Goal: Information Seeking & Learning: Learn about a topic

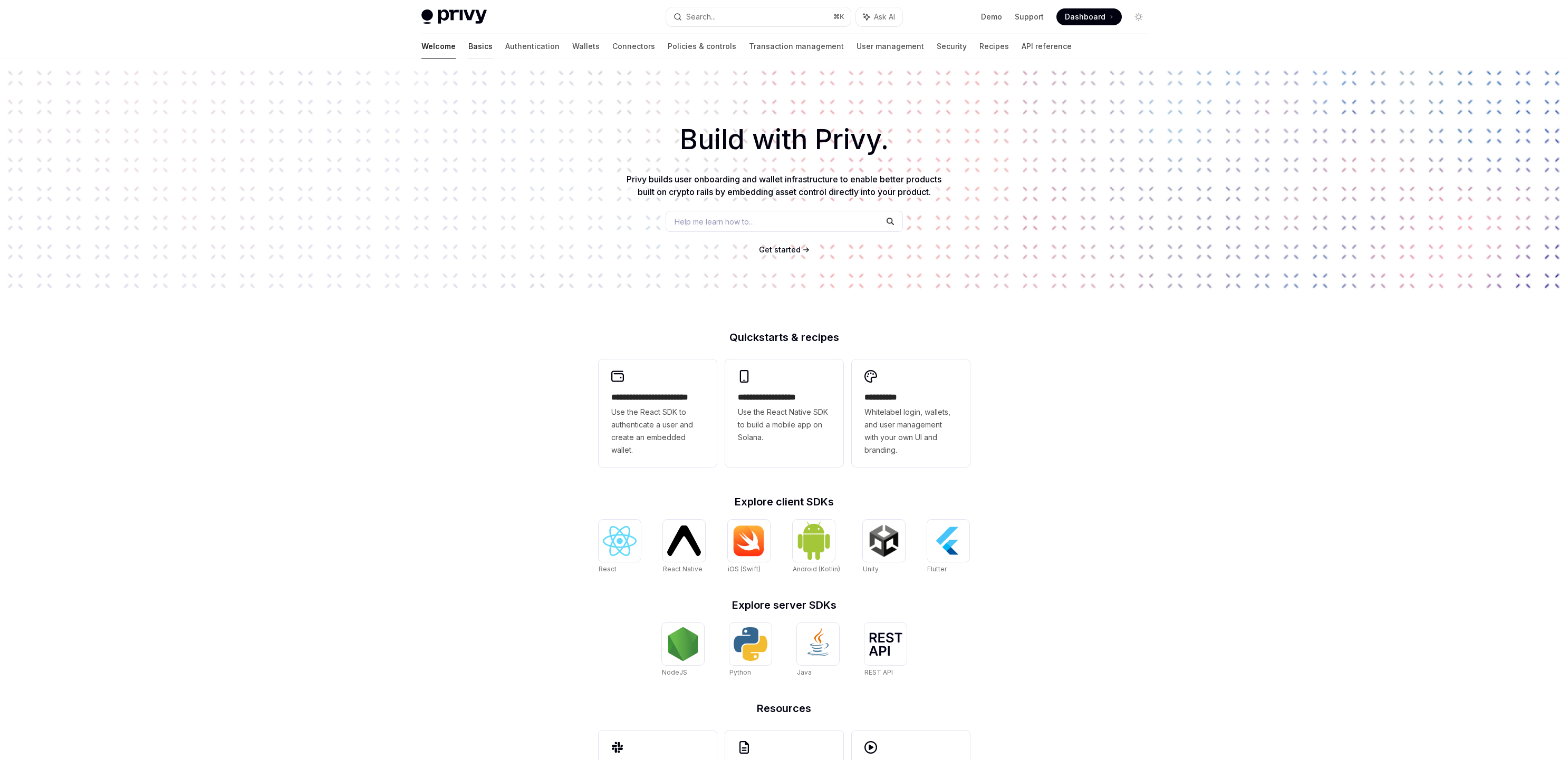
click at [468, 48] on link "Basics" at bounding box center [480, 46] width 25 height 25
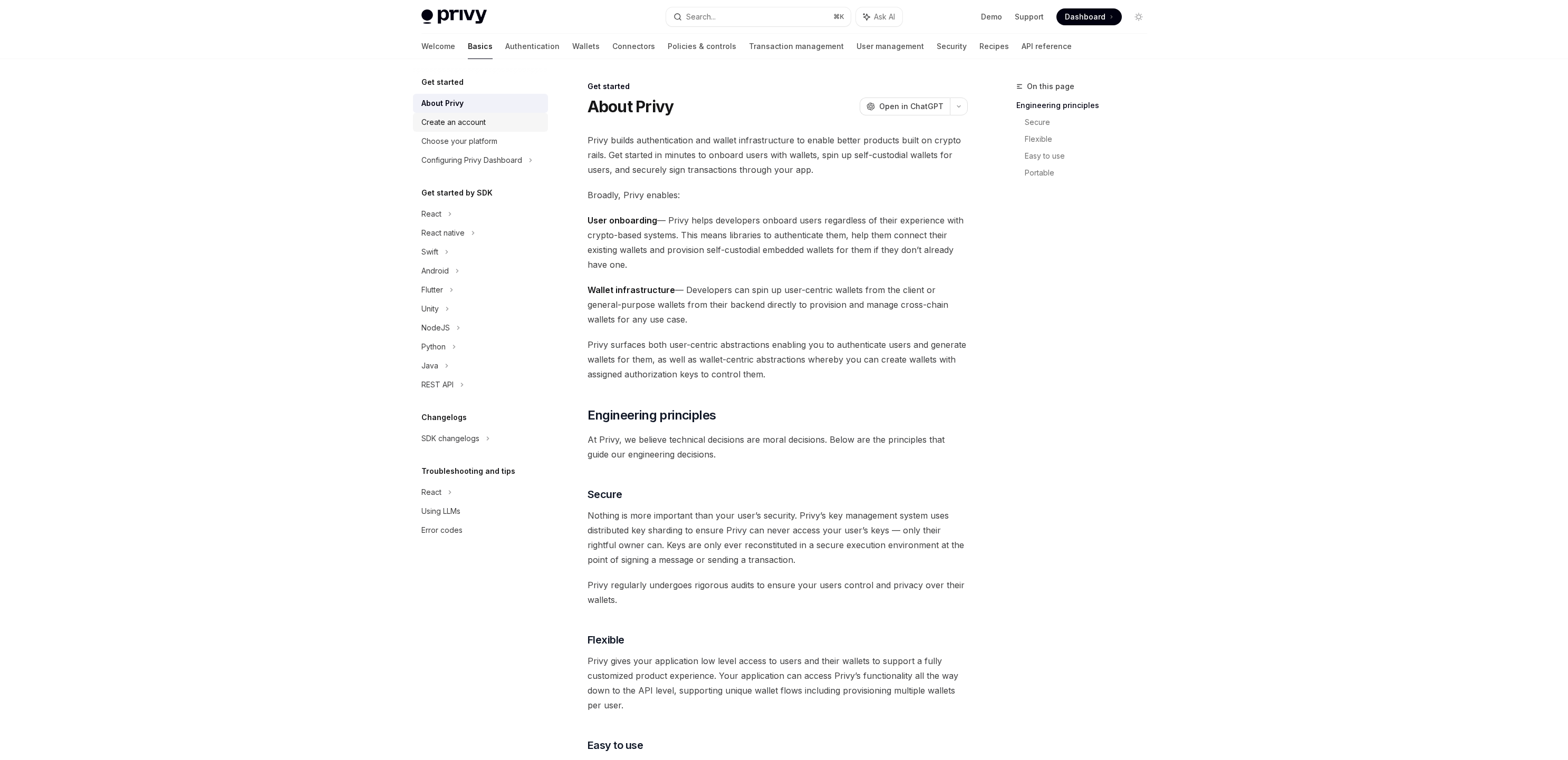
click at [466, 121] on div "Create an account" at bounding box center [453, 122] width 64 height 13
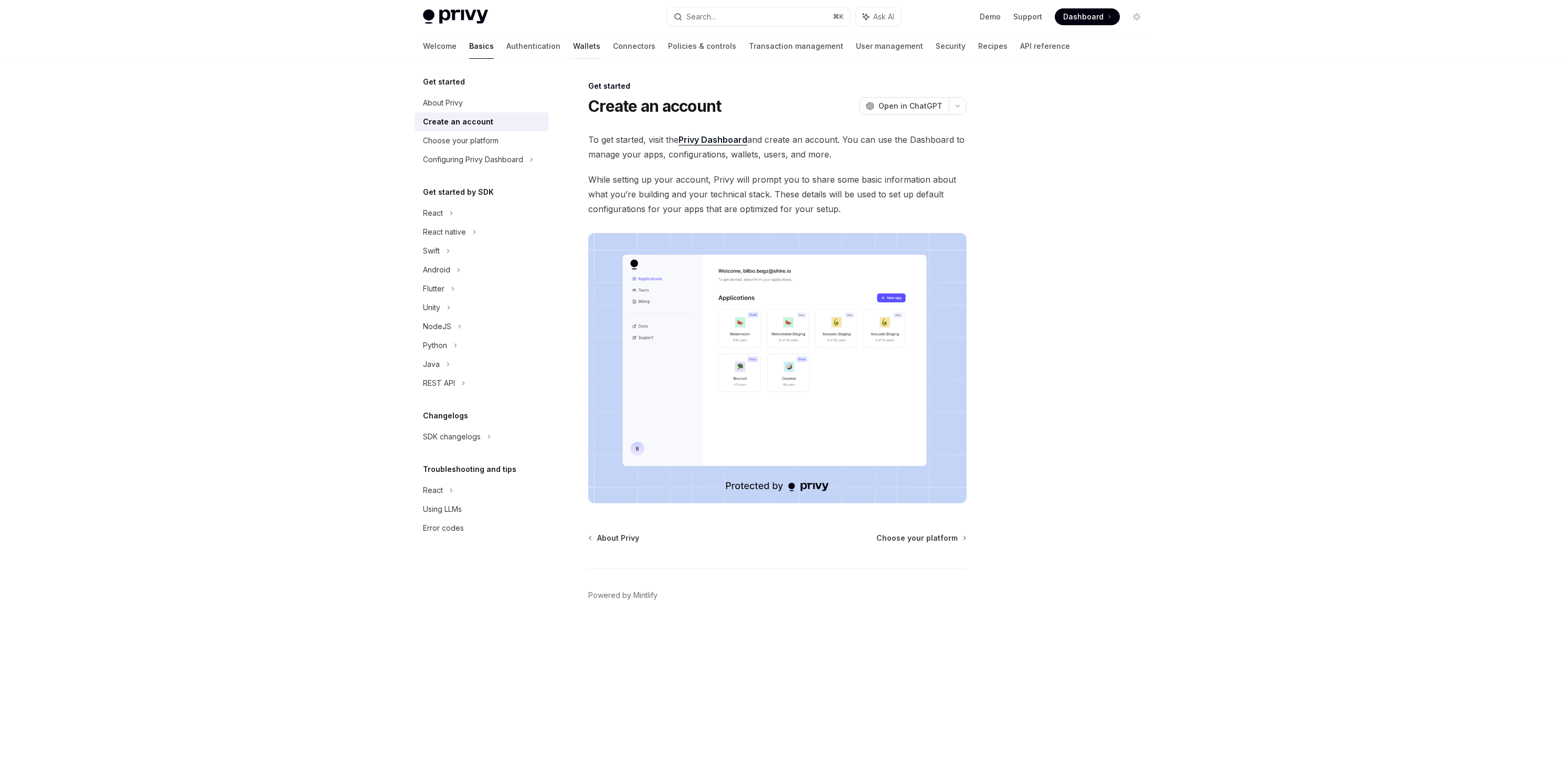
click at [573, 47] on link "Wallets" at bounding box center [587, 46] width 27 height 25
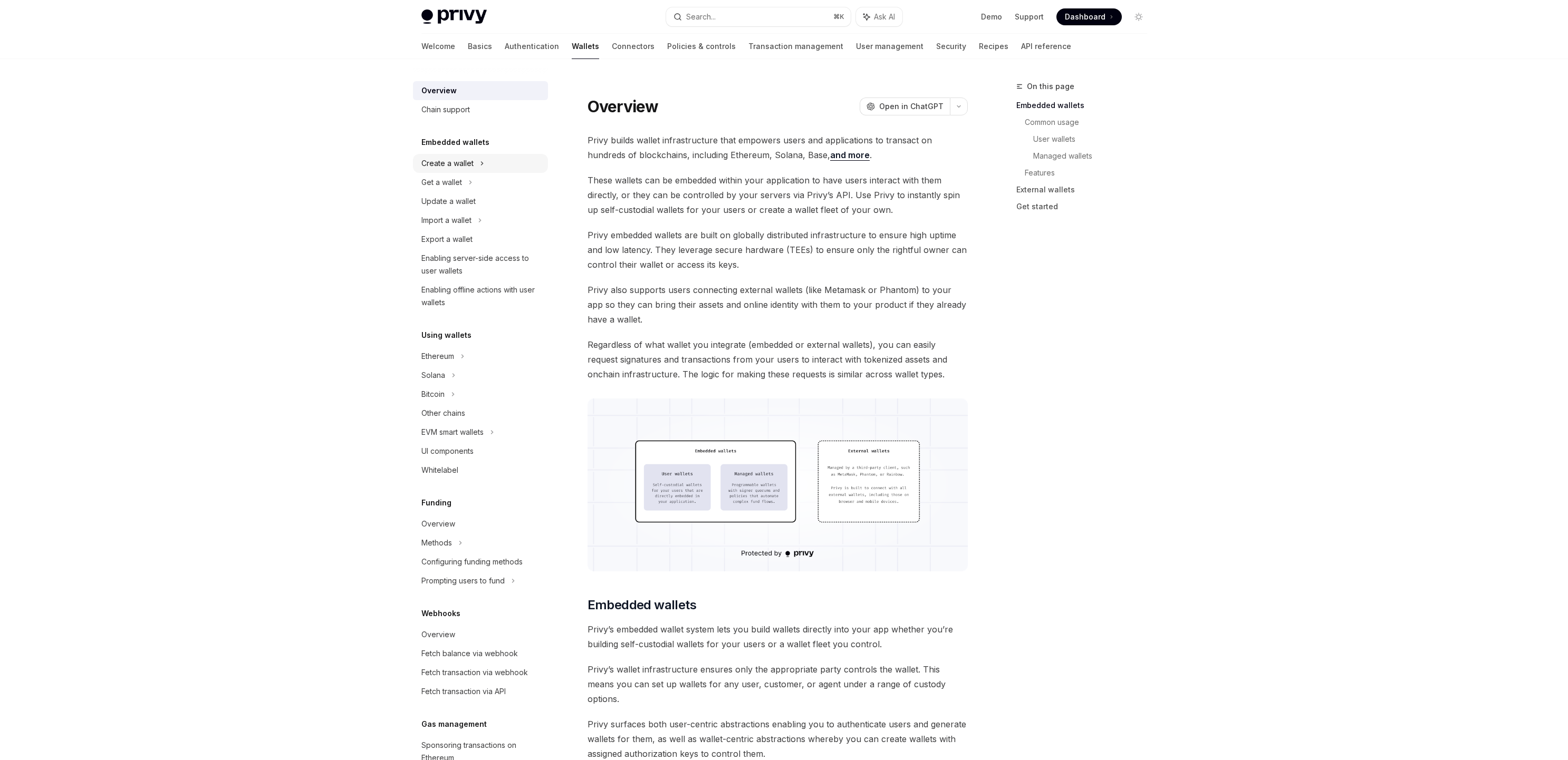
click at [467, 165] on div "Create a wallet" at bounding box center [447, 163] width 52 height 13
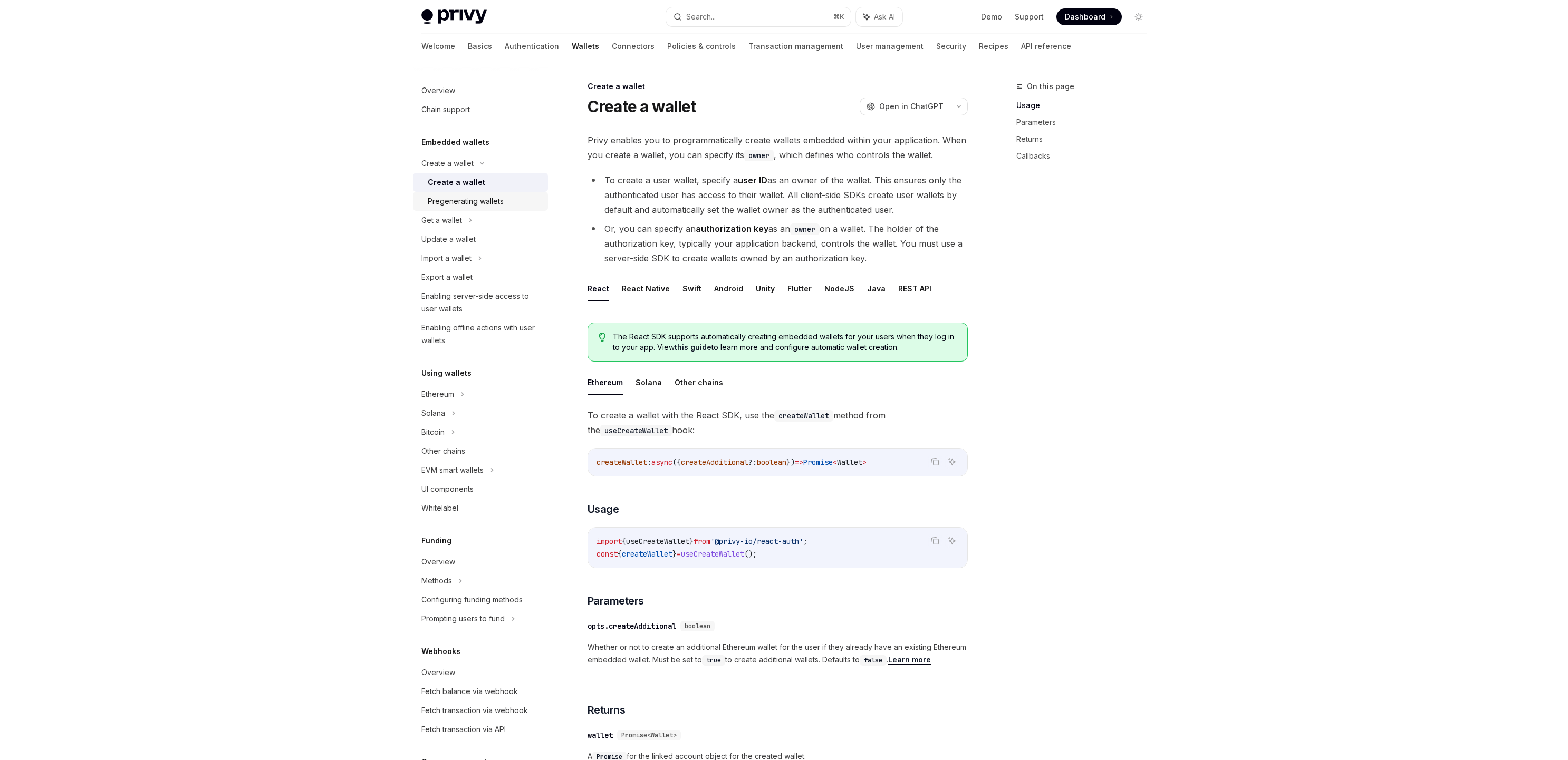
click at [448, 199] on div "Pregenerating wallets" at bounding box center [466, 201] width 76 height 13
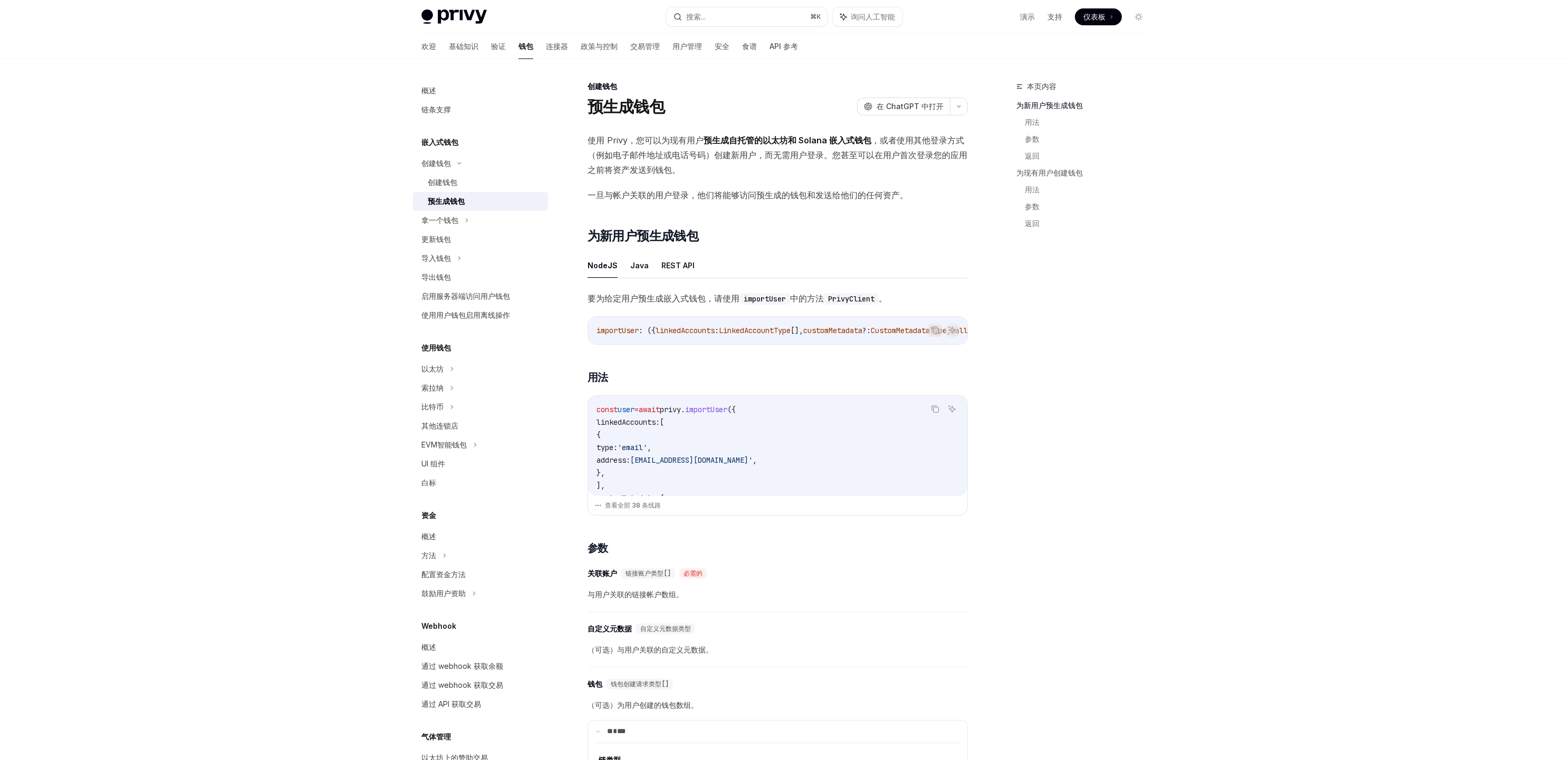
click at [470, 185] on div "创建钱包" at bounding box center [484, 182] width 114 height 13
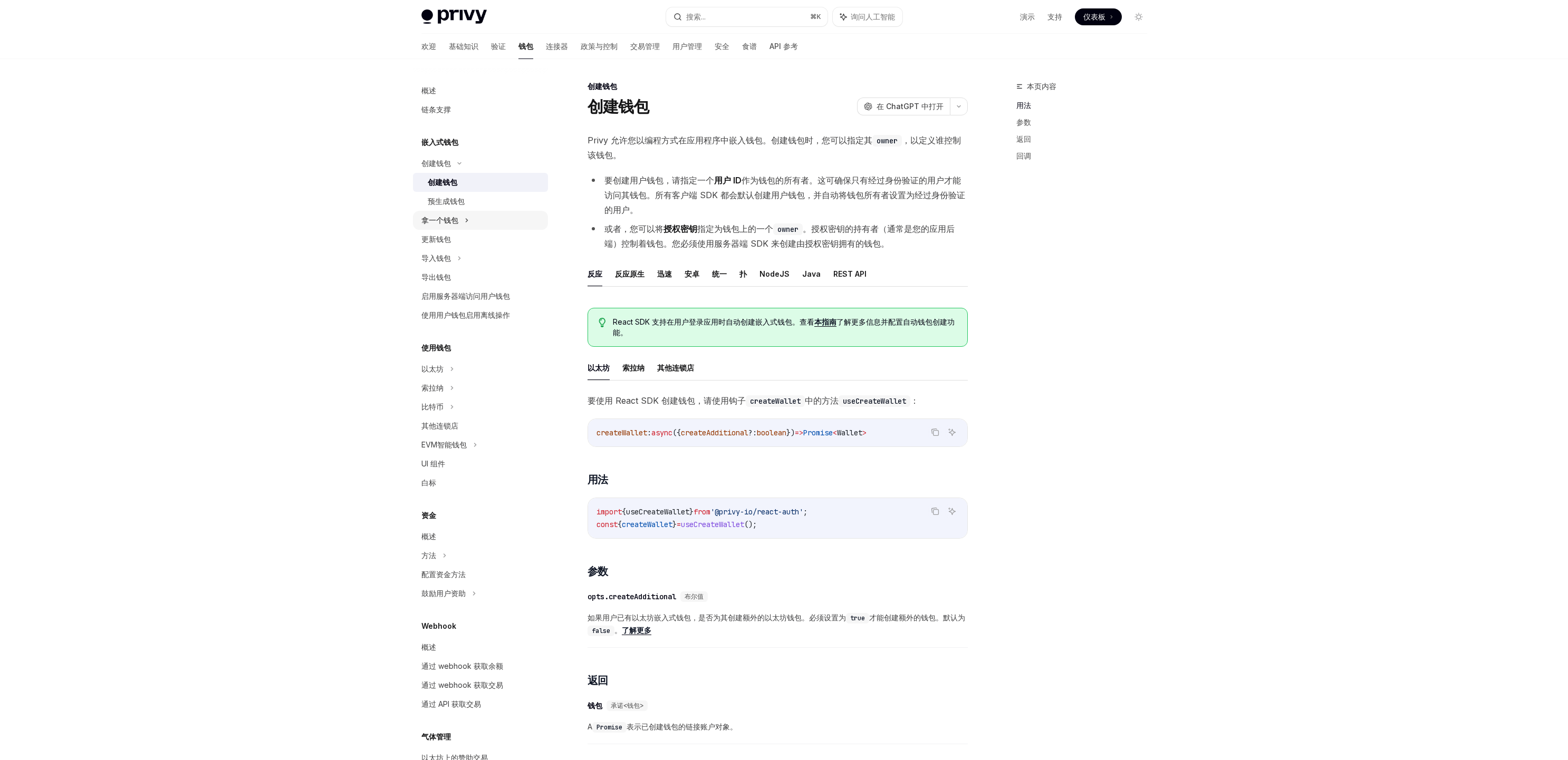
click at [441, 221] on font "拿一个钱包" at bounding box center [440, 220] width 37 height 9
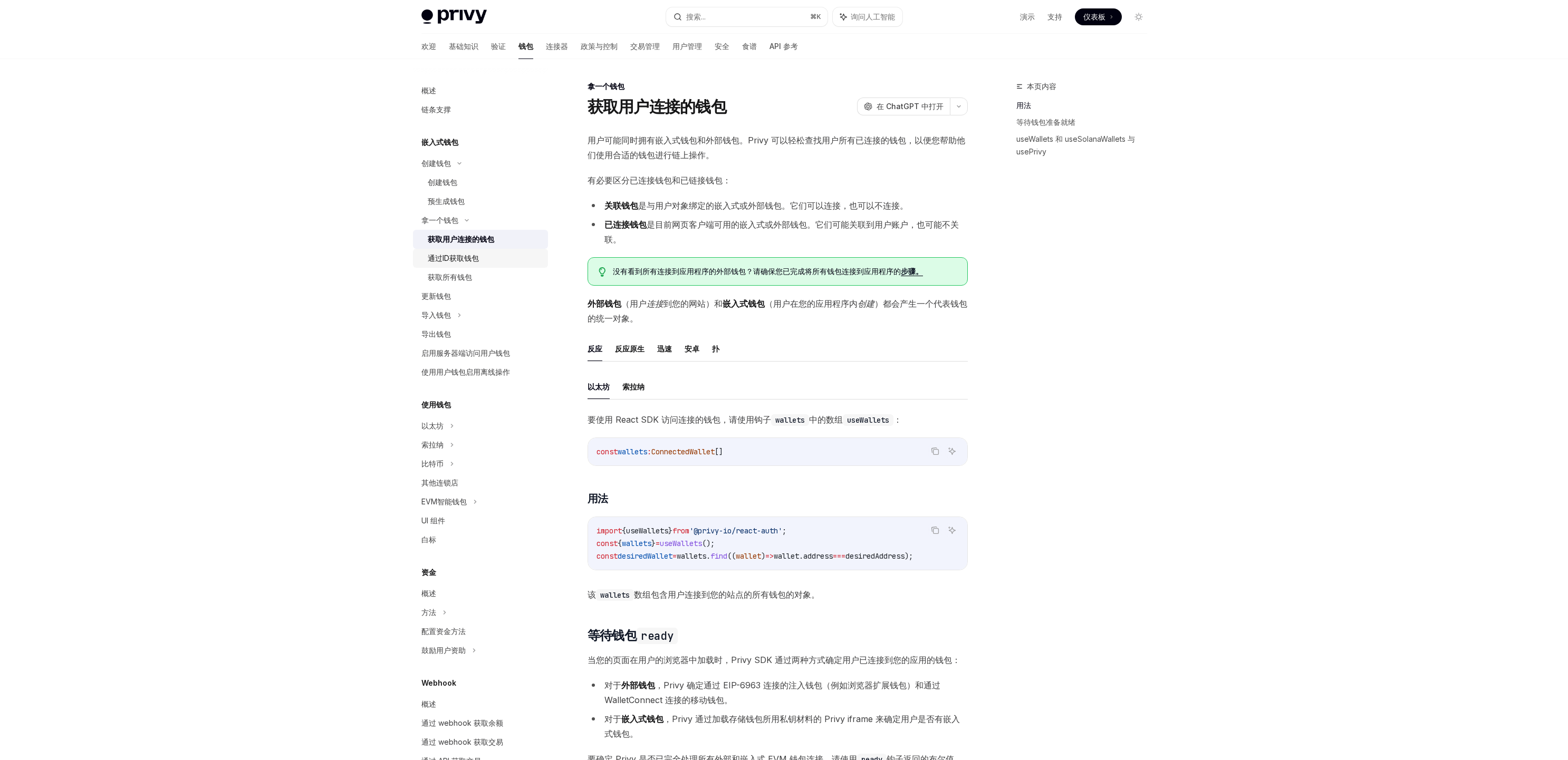
click at [476, 258] on font "通过ID获取钱包" at bounding box center [453, 258] width 51 height 9
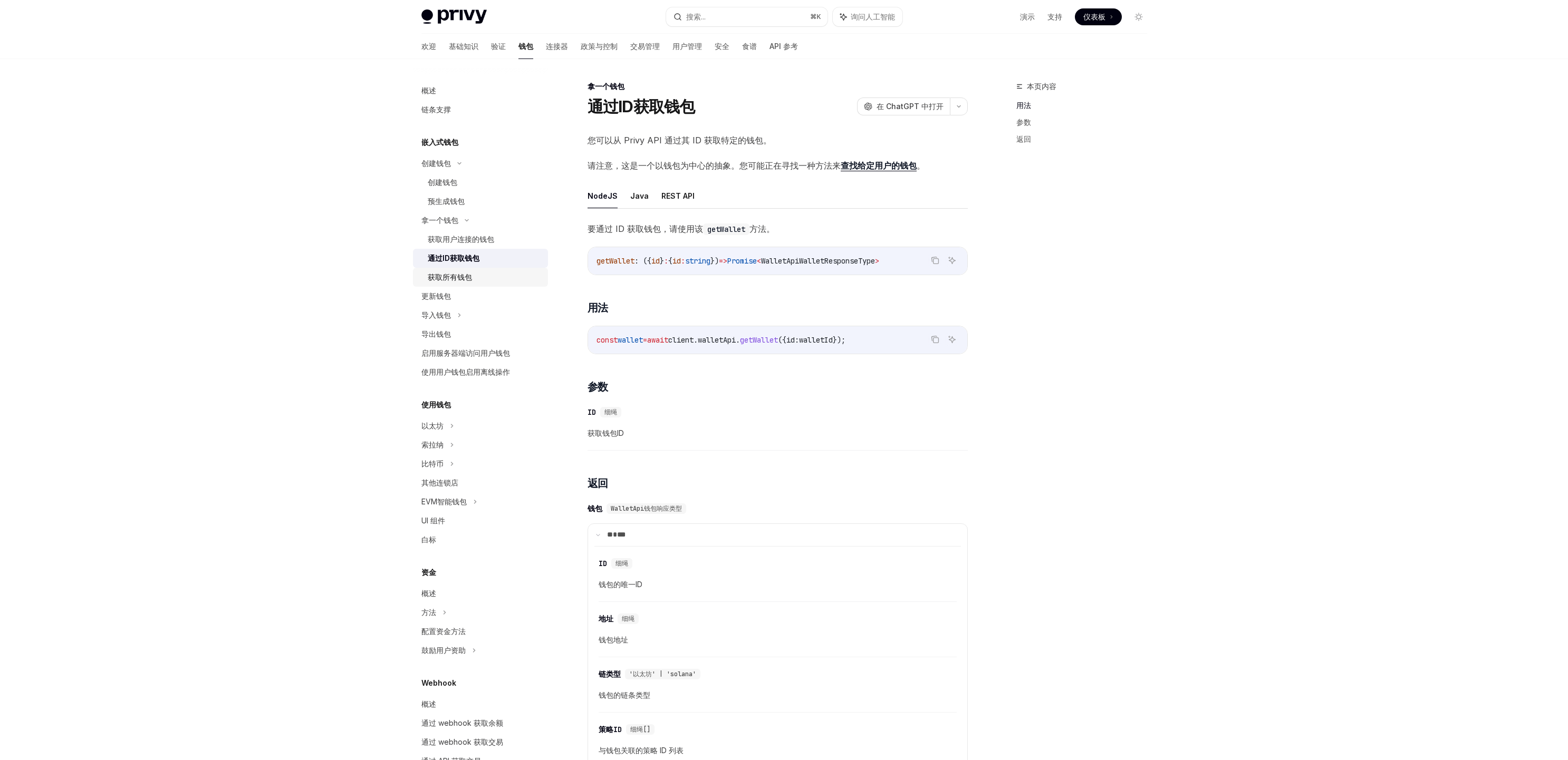
click at [467, 276] on font "获取所有钱包" at bounding box center [449, 277] width 44 height 9
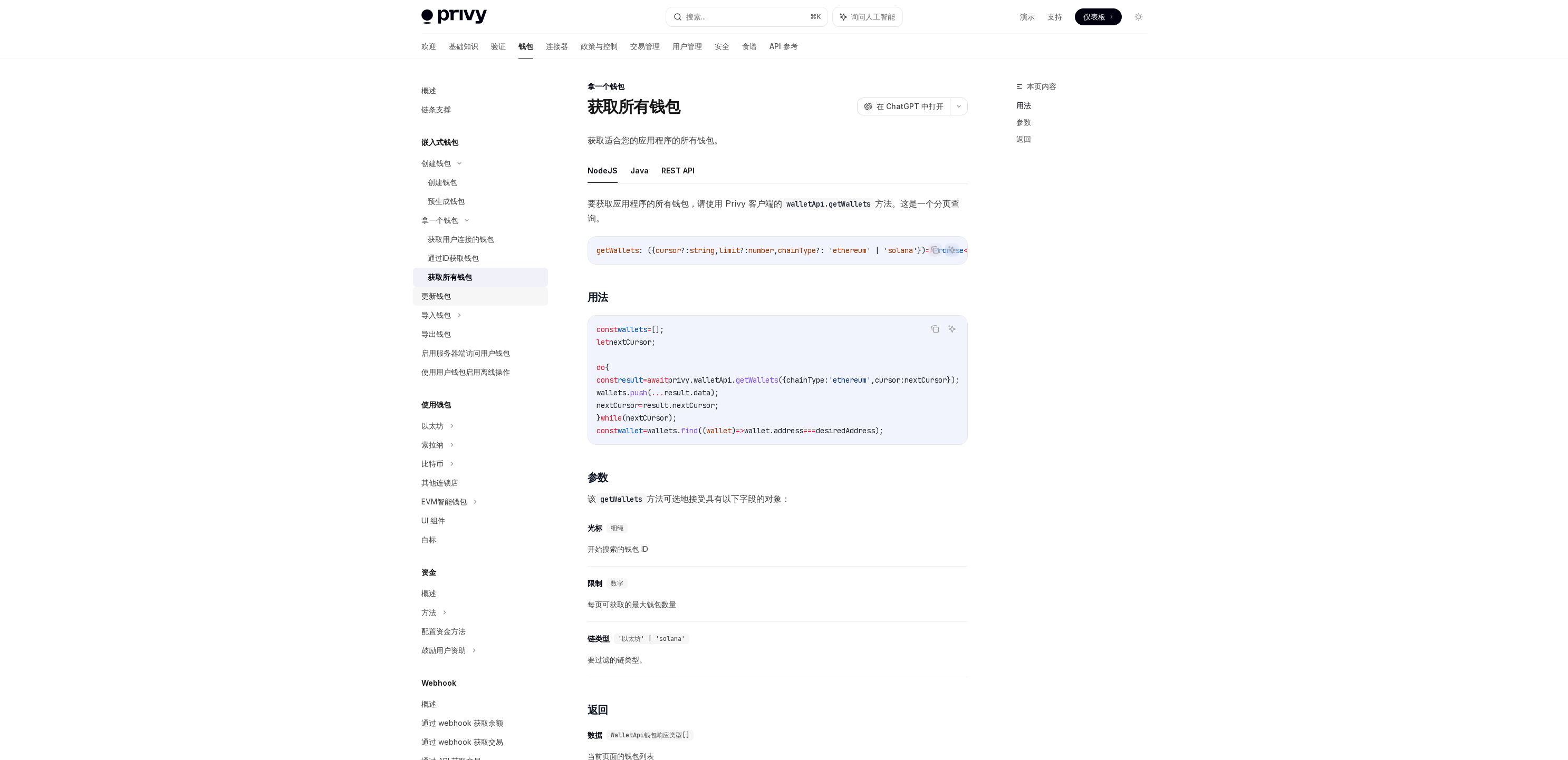
click at [445, 299] on font "更新钱包" at bounding box center [436, 296] width 30 height 9
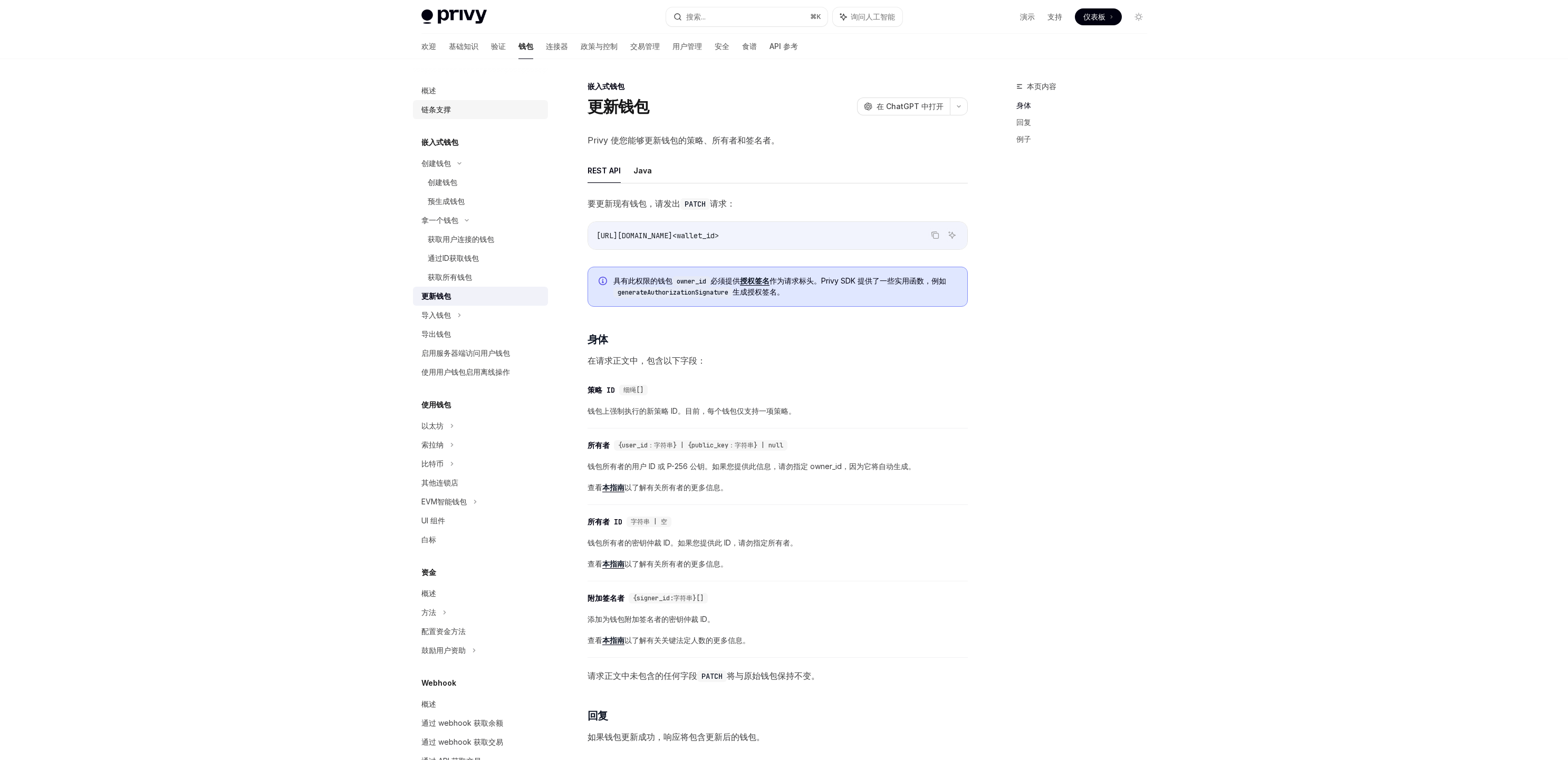
click at [443, 106] on font "链条支撑" at bounding box center [436, 110] width 30 height 9
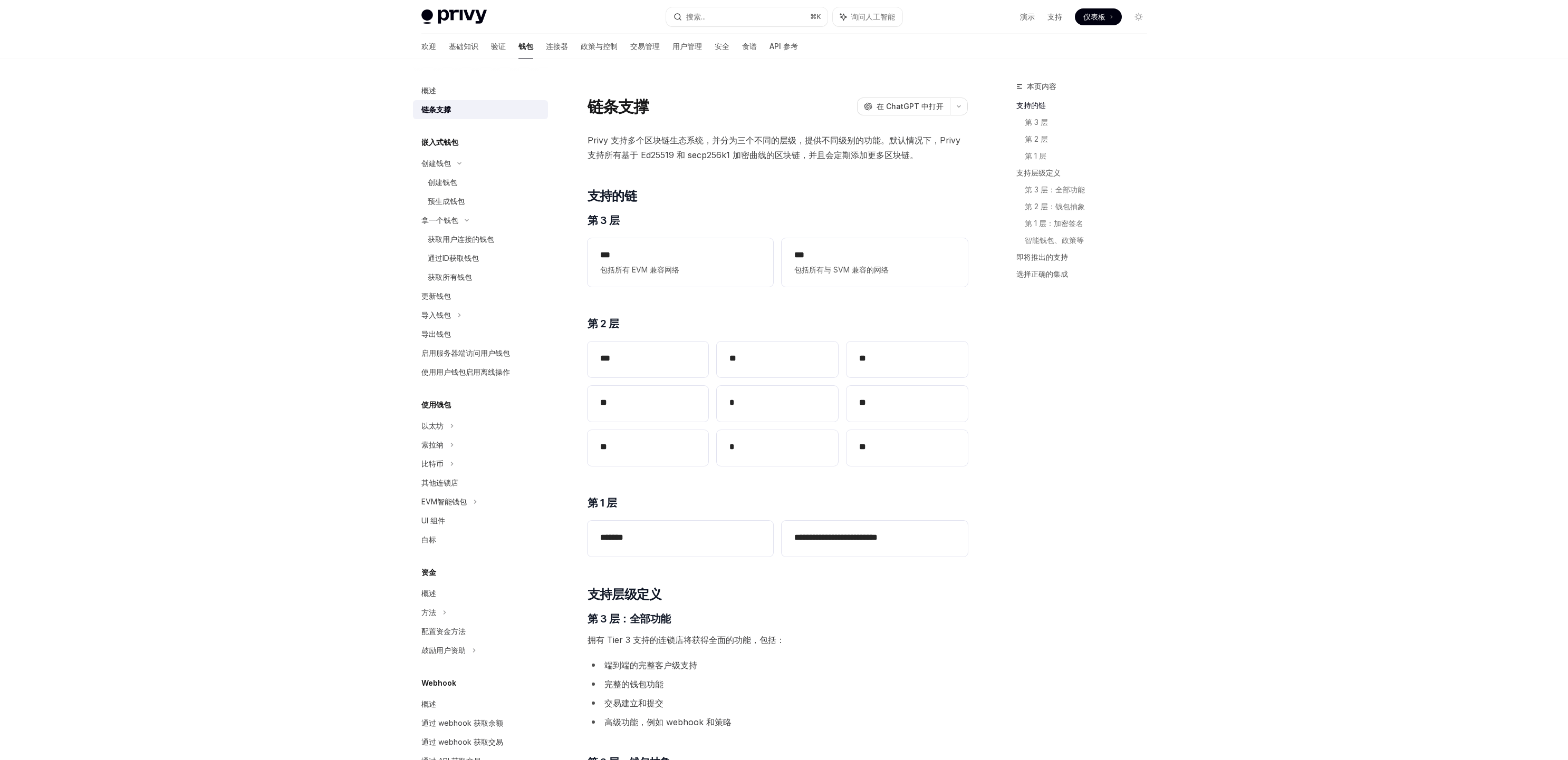
click at [449, 145] on font "嵌入式钱包" at bounding box center [440, 142] width 37 height 9
click at [456, 163] on icon at bounding box center [459, 164] width 13 height 4
click at [454, 160] on div "创建钱包" at bounding box center [480, 163] width 135 height 19
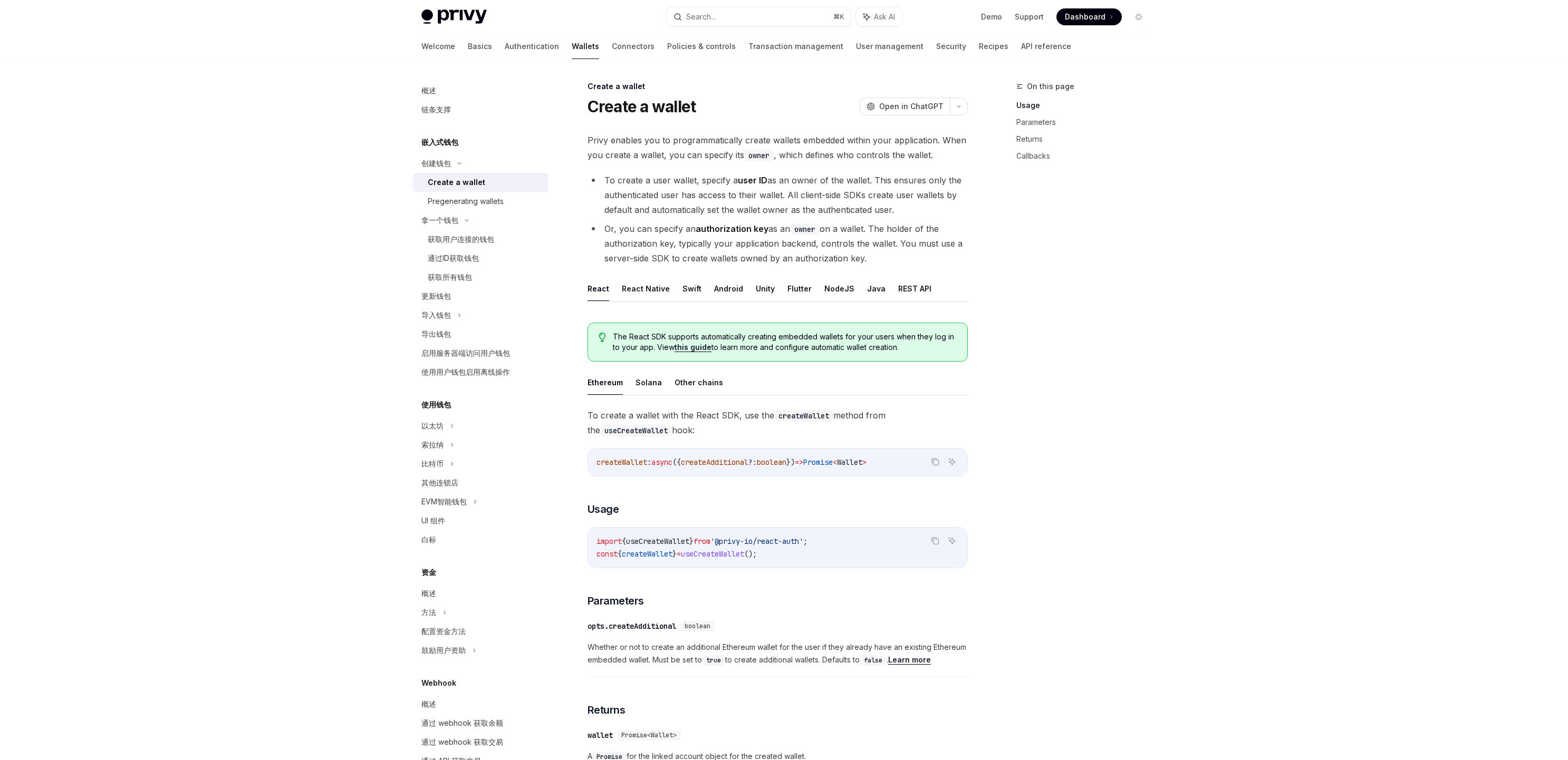
click at [460, 182] on div "Create a wallet" at bounding box center [456, 182] width 57 height 13
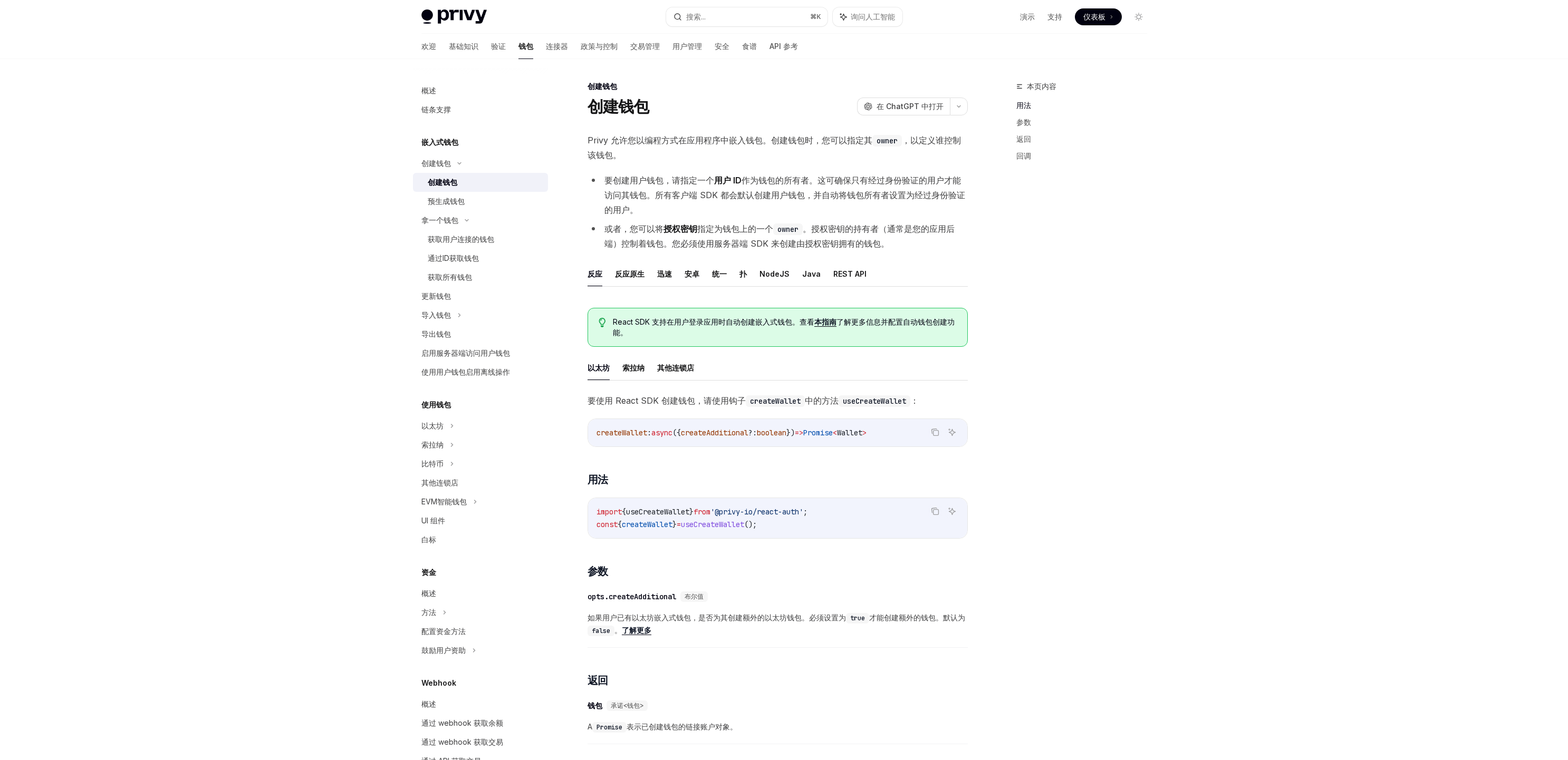
drag, startPoint x: 1084, startPoint y: 273, endPoint x: 1066, endPoint y: 252, distance: 27.7
click at [1083, 271] on div "本页内容 用法 参数 返回 回调" at bounding box center [1075, 420] width 160 height 680
click at [841, 175] on font "作为钱包的所有者。这可确保只有经过身份验证的用户才能访问其钱包。所有客户端 SDK 都会默认创建用户钱包，并自动将钱包所有者设置为经过身份验证的用户。" at bounding box center [785, 195] width 361 height 40
click at [546, 44] on font "连接器" at bounding box center [557, 46] width 22 height 9
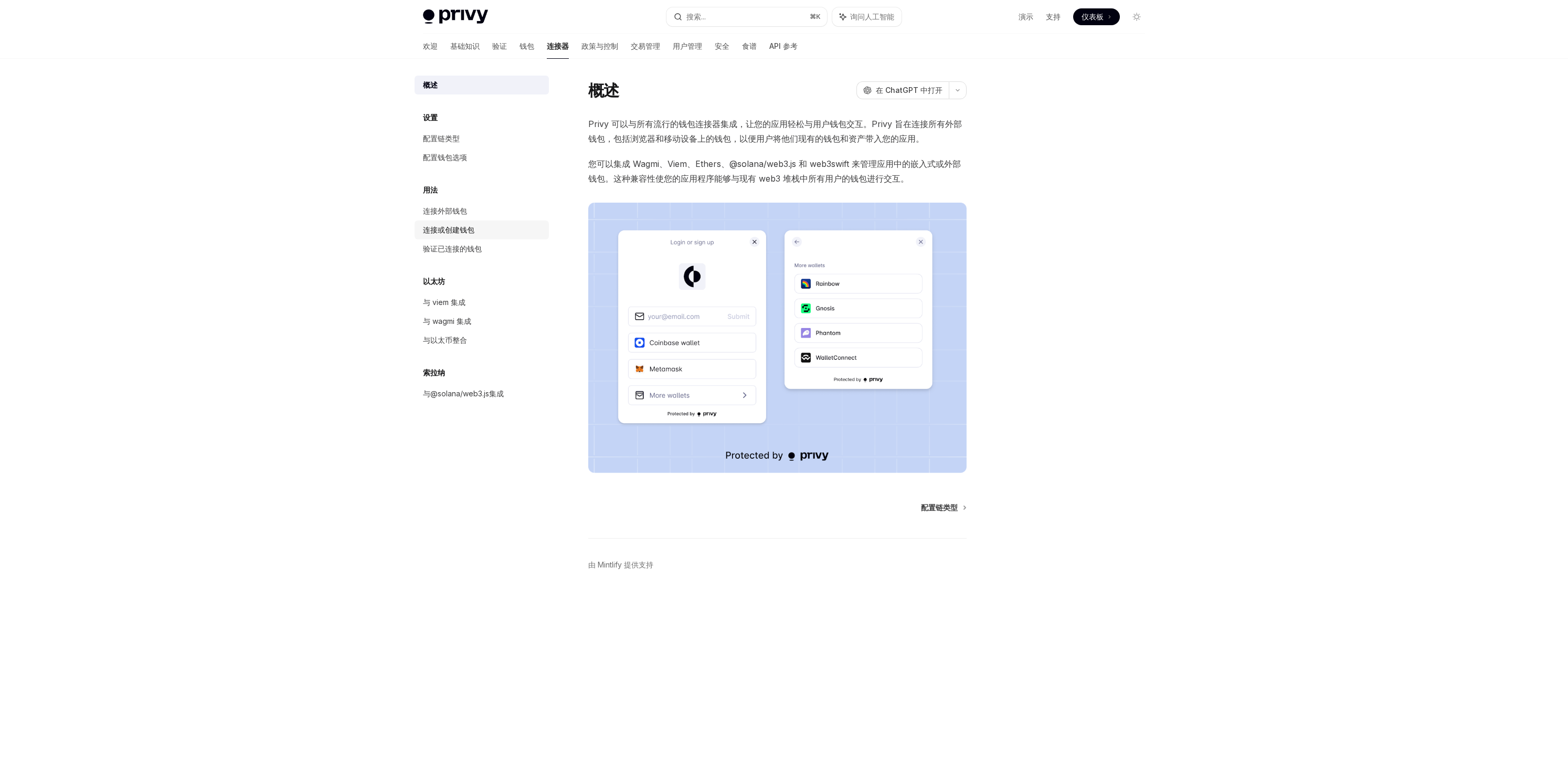
click at [481, 226] on div "连接或创建钱包" at bounding box center [482, 229] width 119 height 13
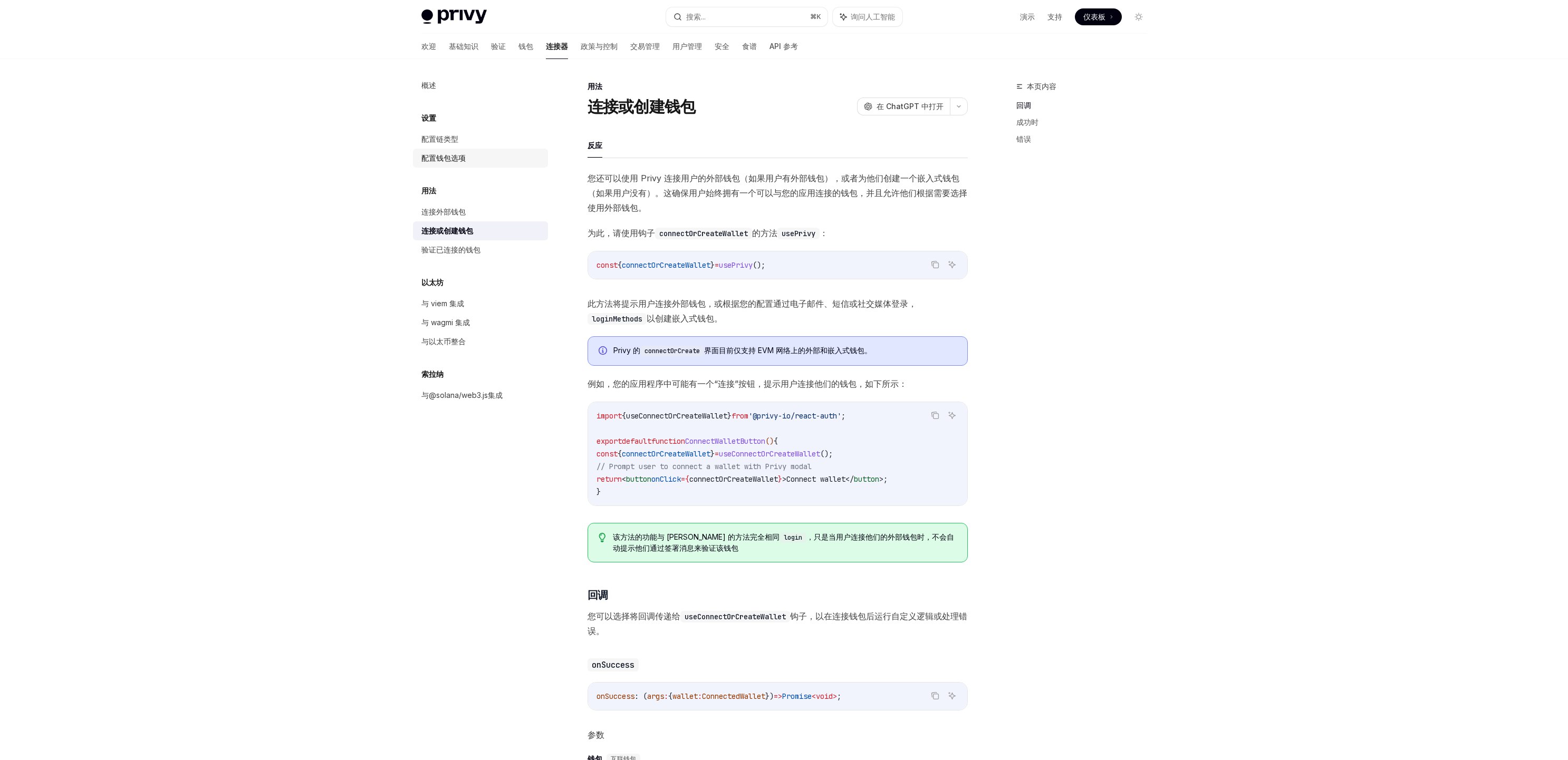
click at [461, 167] on link "配置钱包选项" at bounding box center [480, 158] width 135 height 19
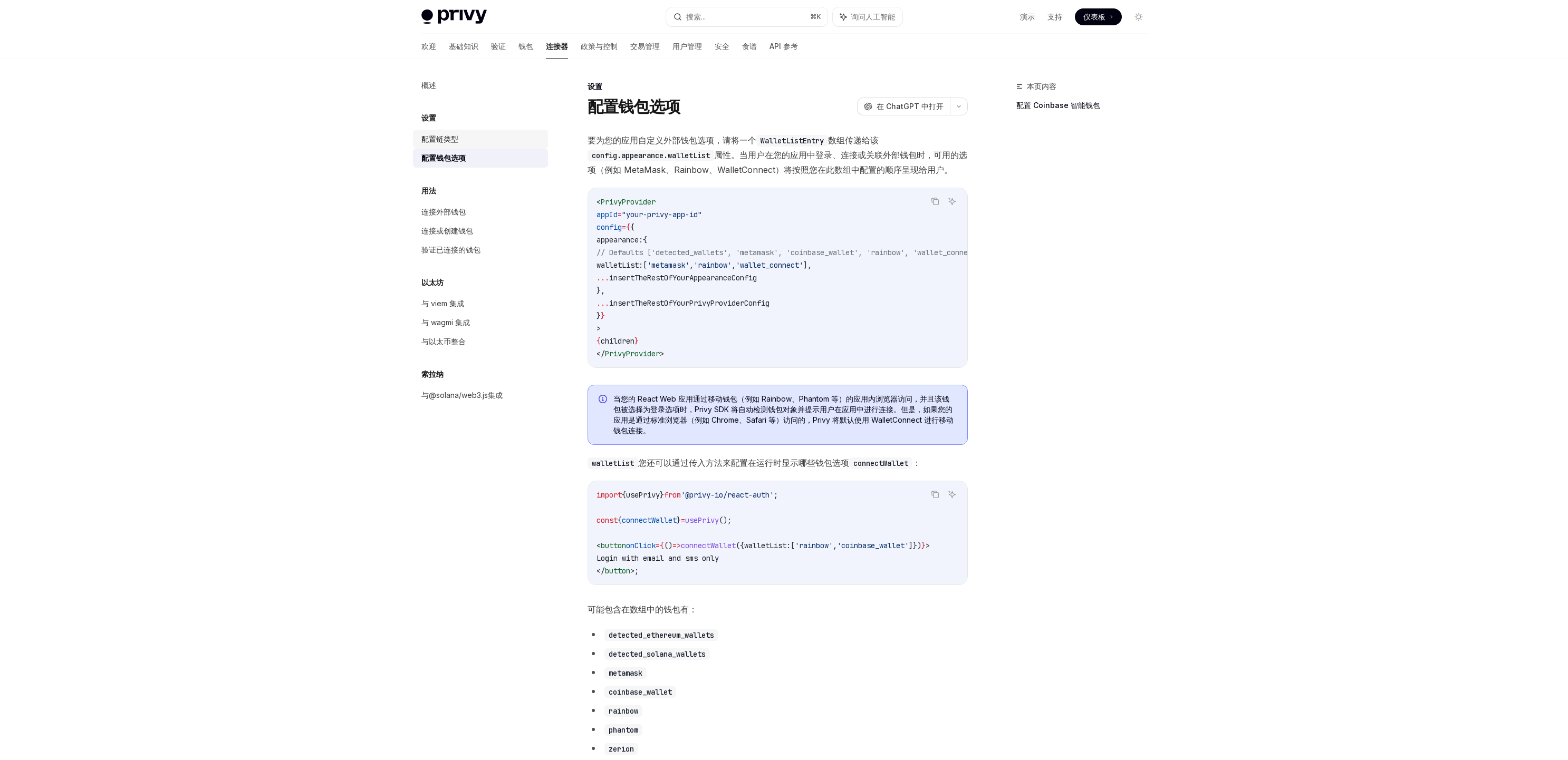
click at [458, 142] on div "配置链类型" at bounding box center [481, 139] width 120 height 13
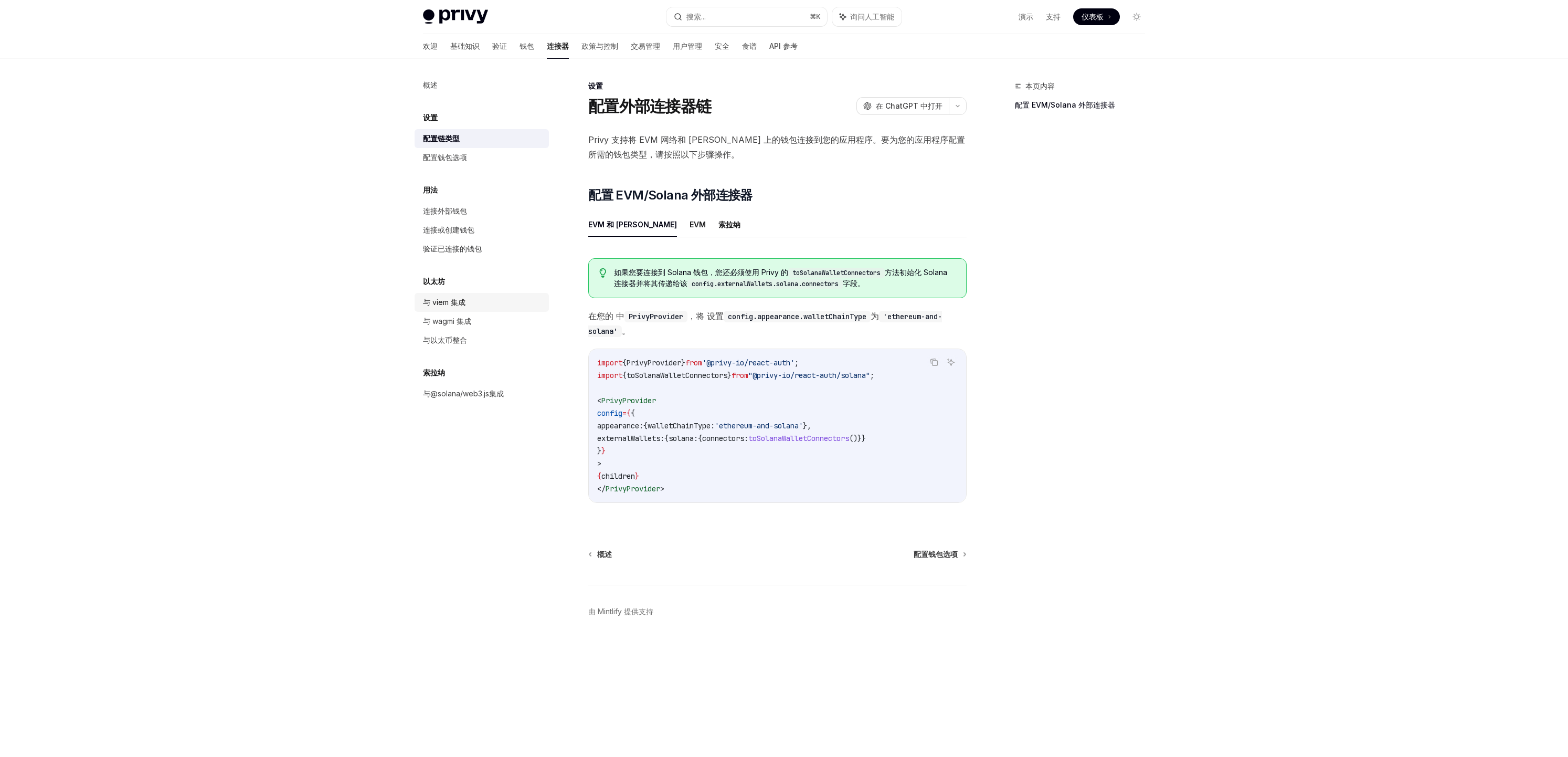
click at [448, 304] on font "与 viem 集成" at bounding box center [444, 302] width 42 height 9
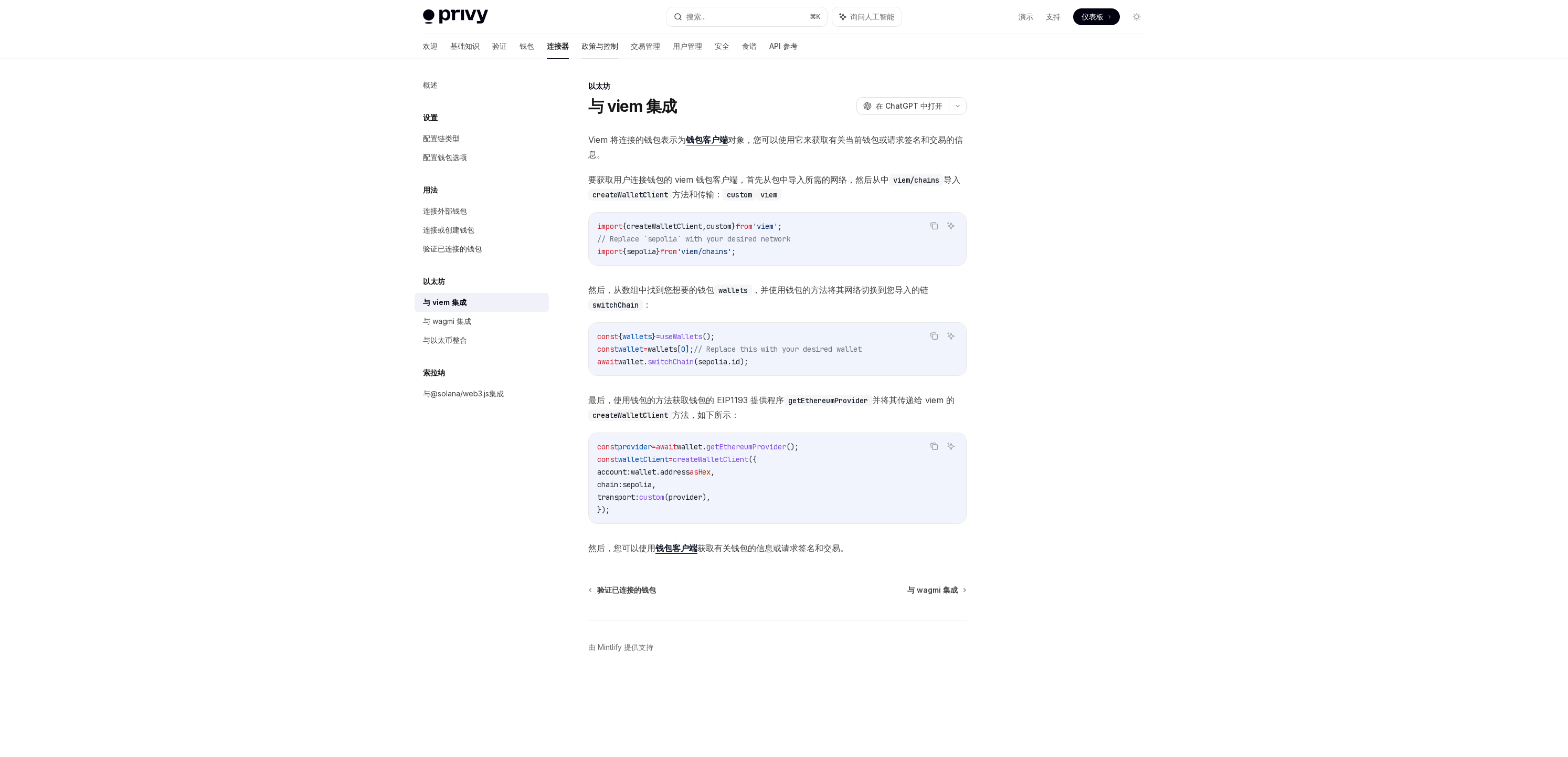
click at [582, 44] on font "政策与控制" at bounding box center [600, 46] width 37 height 9
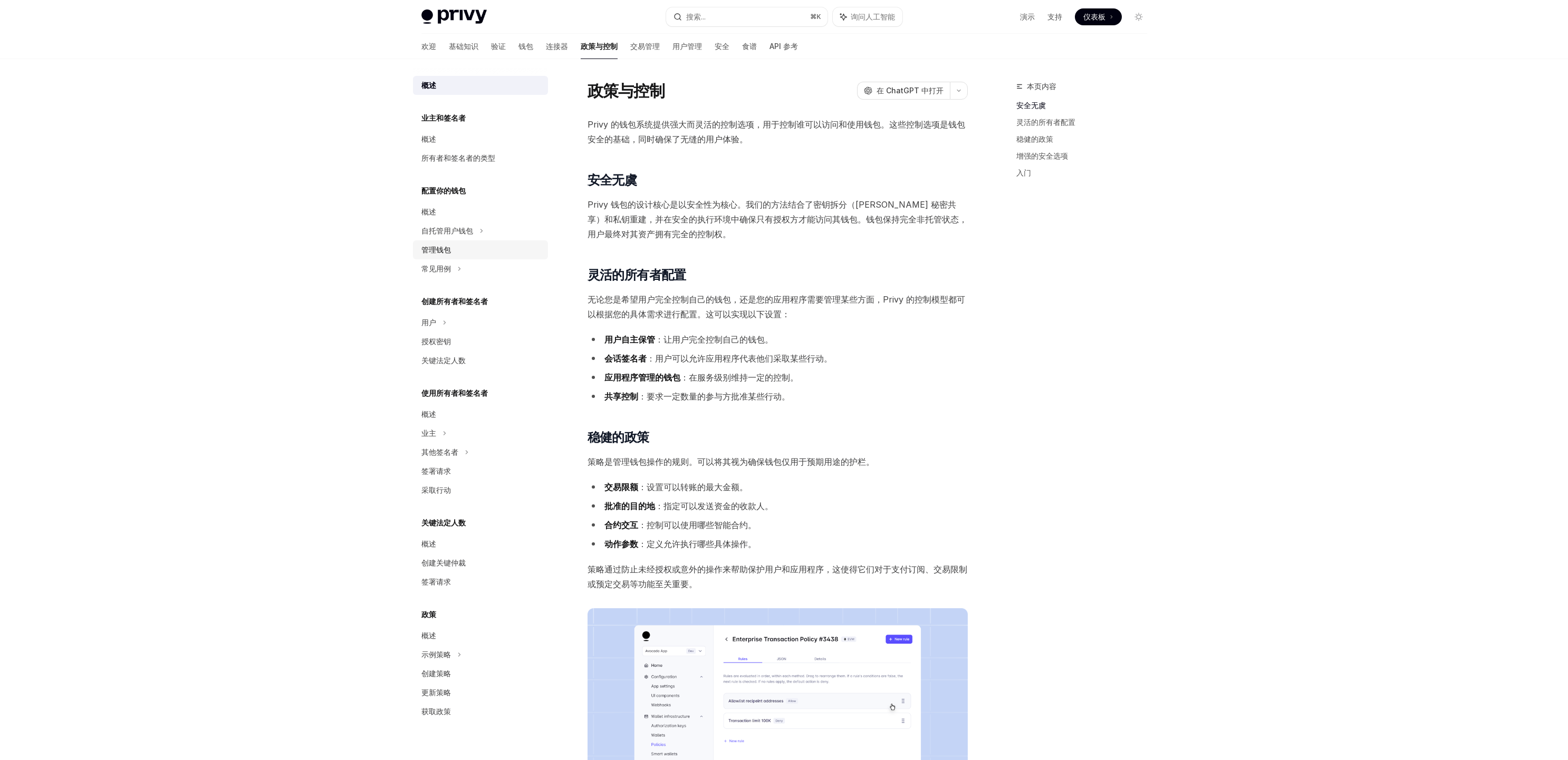
click at [457, 250] on div "管理钱包" at bounding box center [481, 250] width 120 height 13
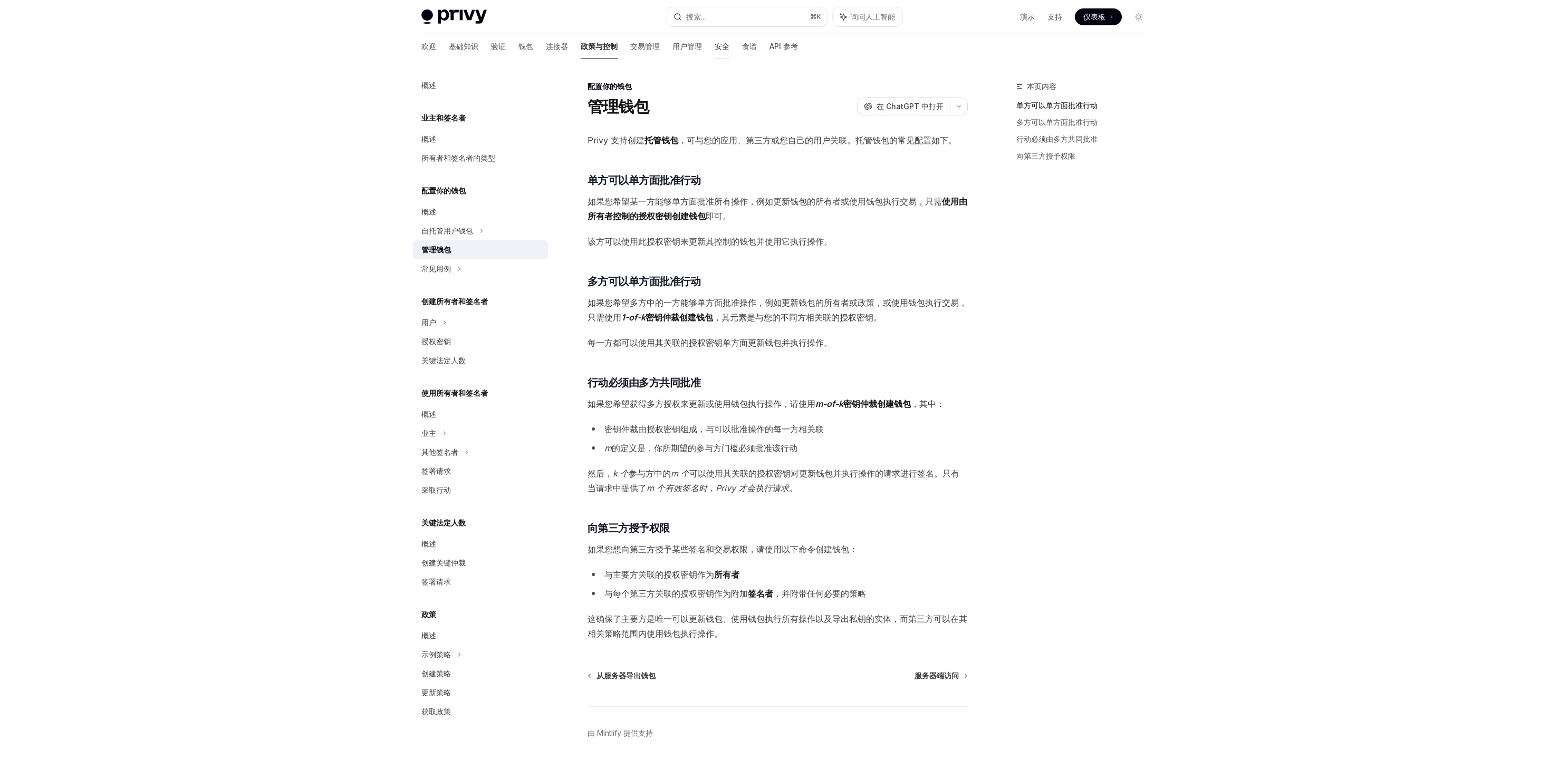
click at [715, 46] on font "安全" at bounding box center [722, 46] width 15 height 9
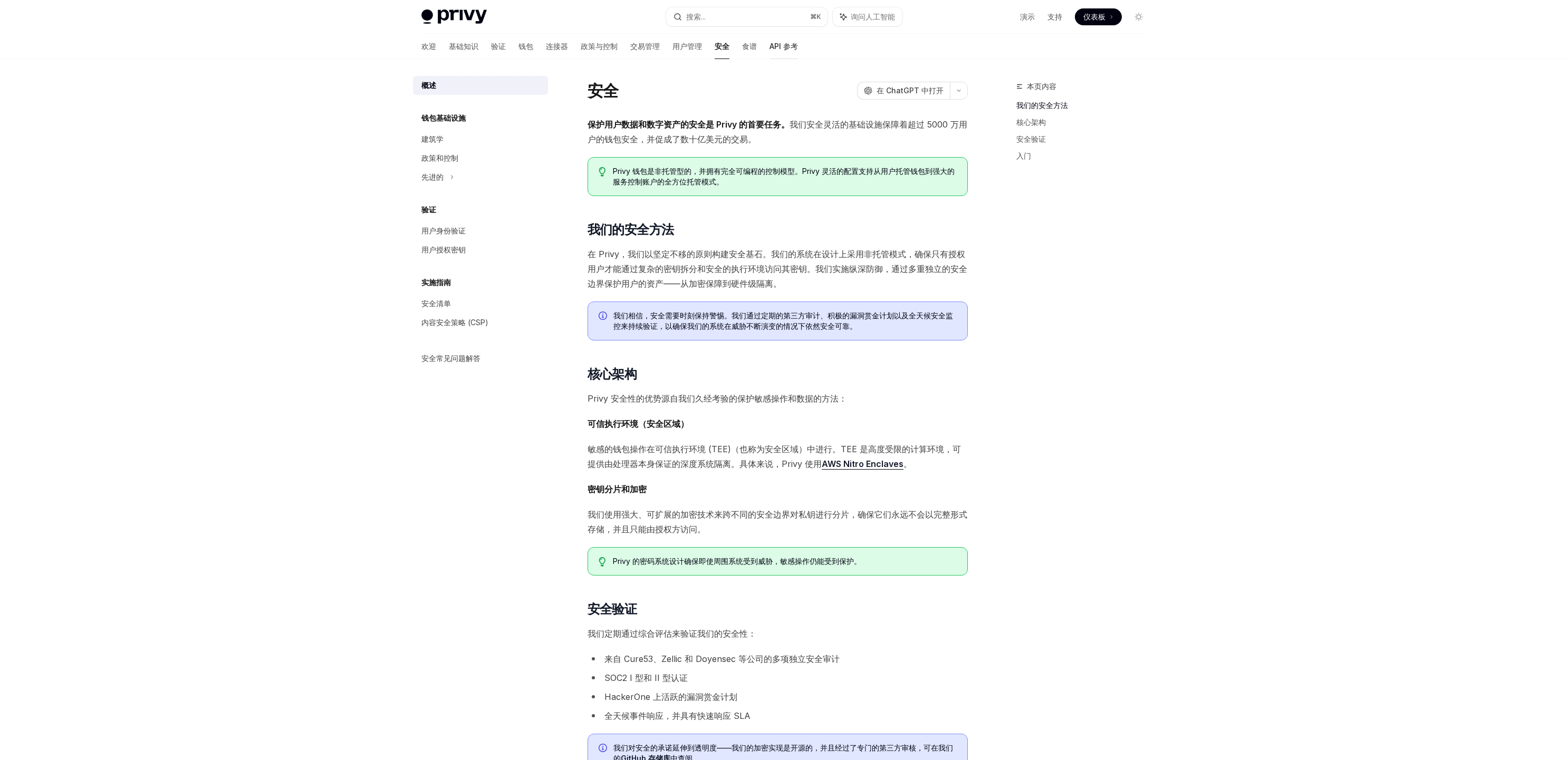
click at [769, 46] on font "API 参考" at bounding box center [783, 46] width 28 height 9
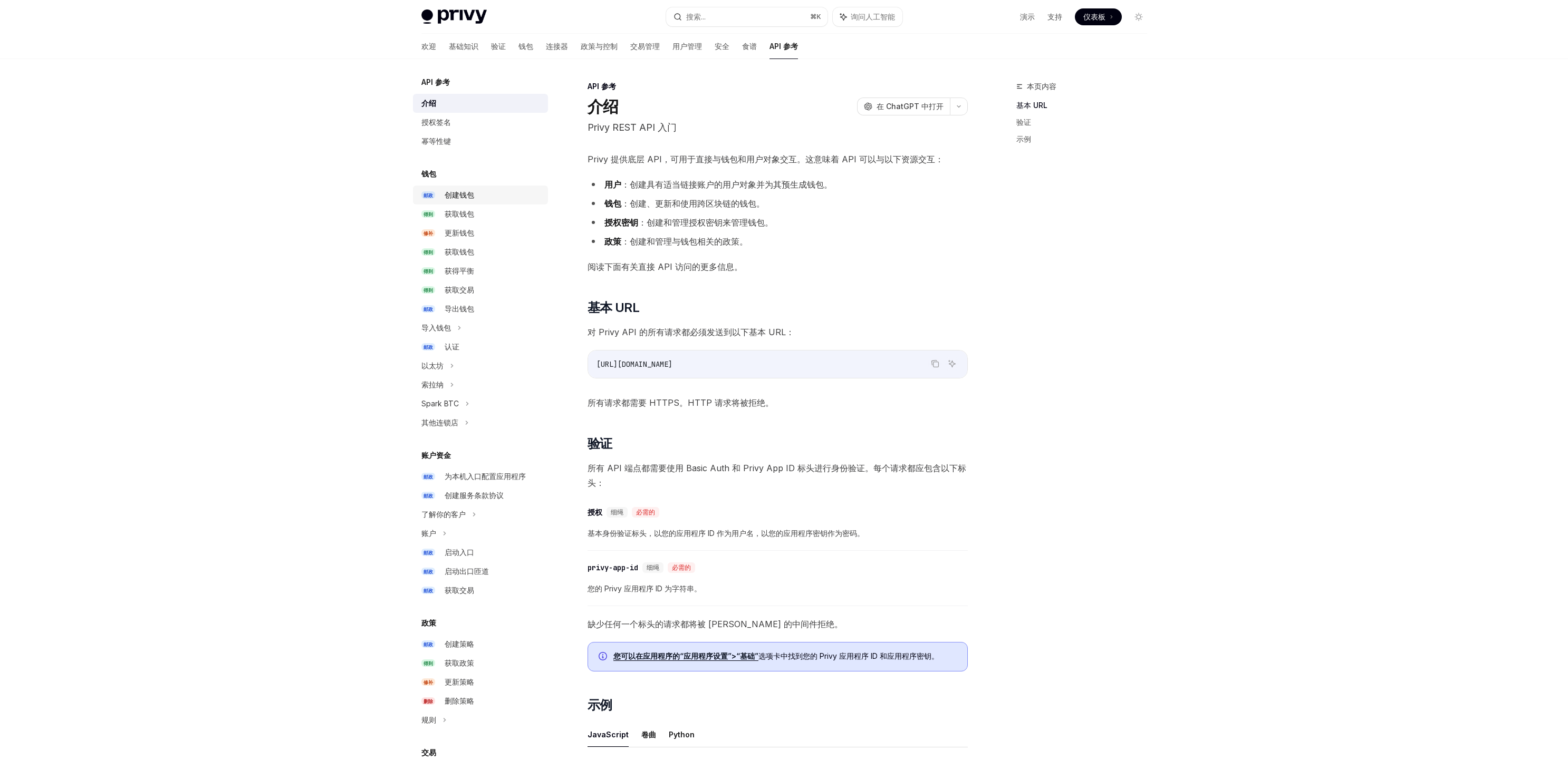
click at [472, 196] on font "创建钱包" at bounding box center [460, 194] width 30 height 9
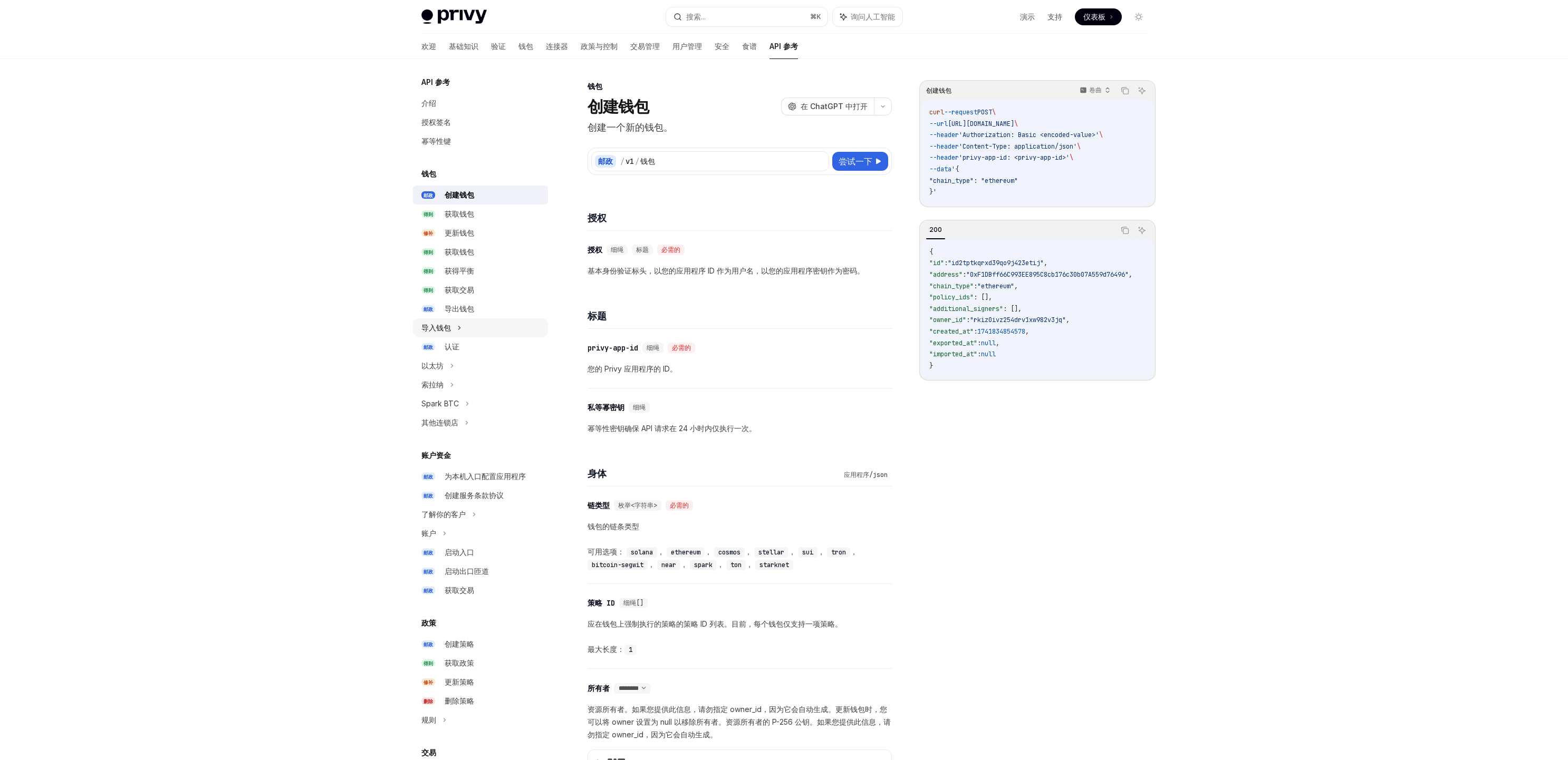
click at [467, 330] on div "导入钱包" at bounding box center [480, 327] width 135 height 19
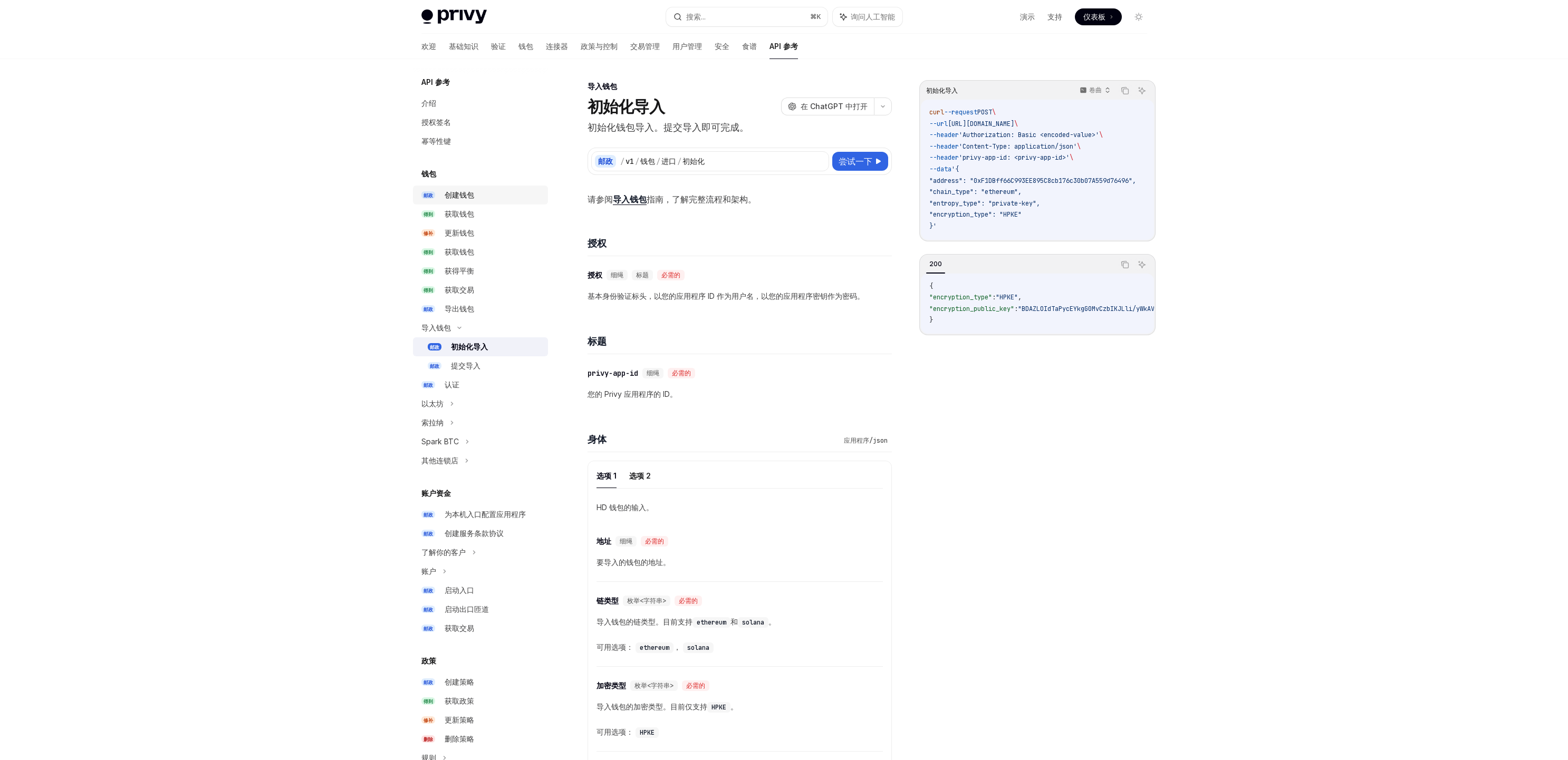
click at [461, 192] on font "创建钱包" at bounding box center [460, 194] width 30 height 9
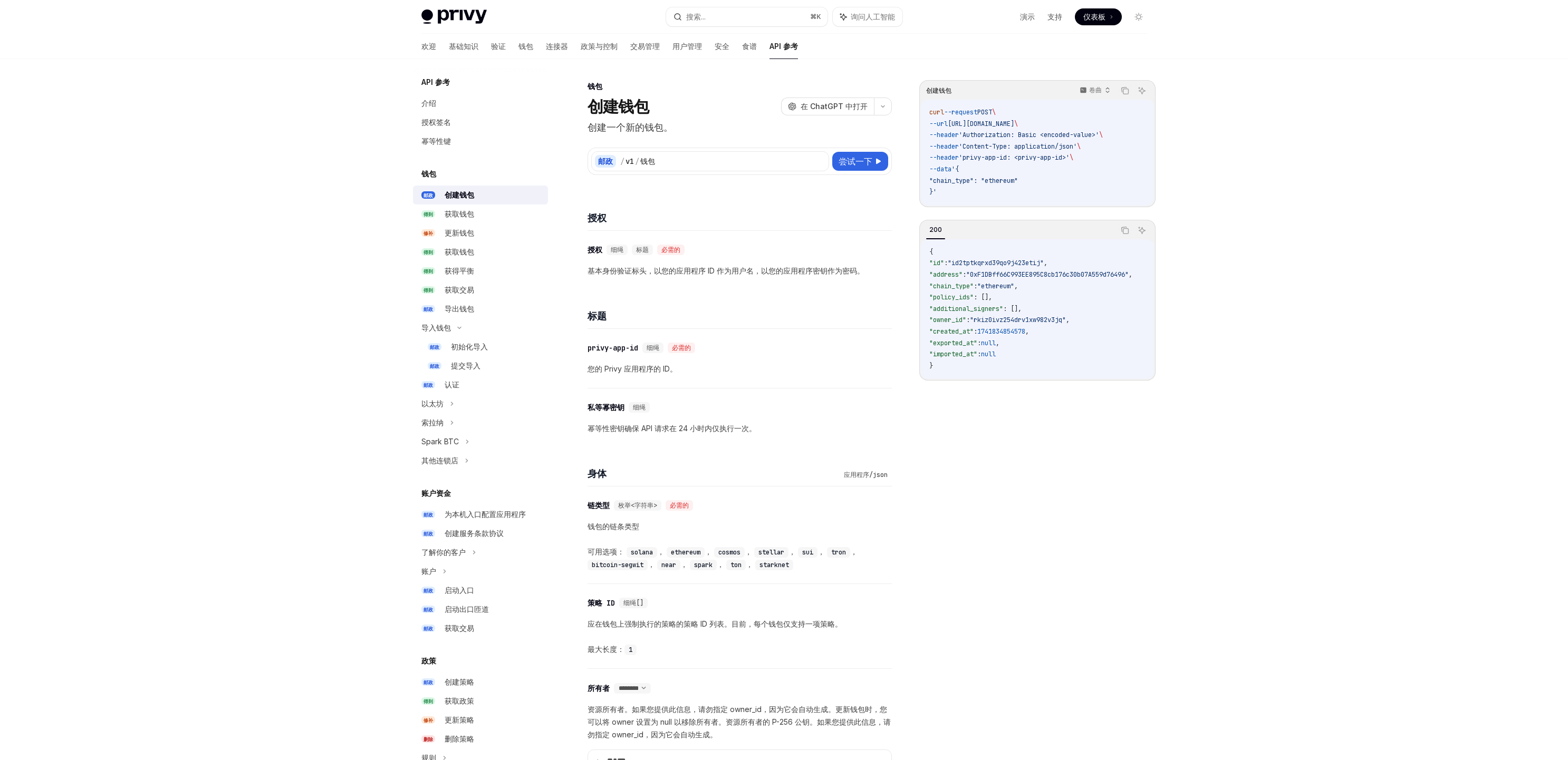
click at [701, 205] on div "授权" at bounding box center [739, 212] width 304 height 39
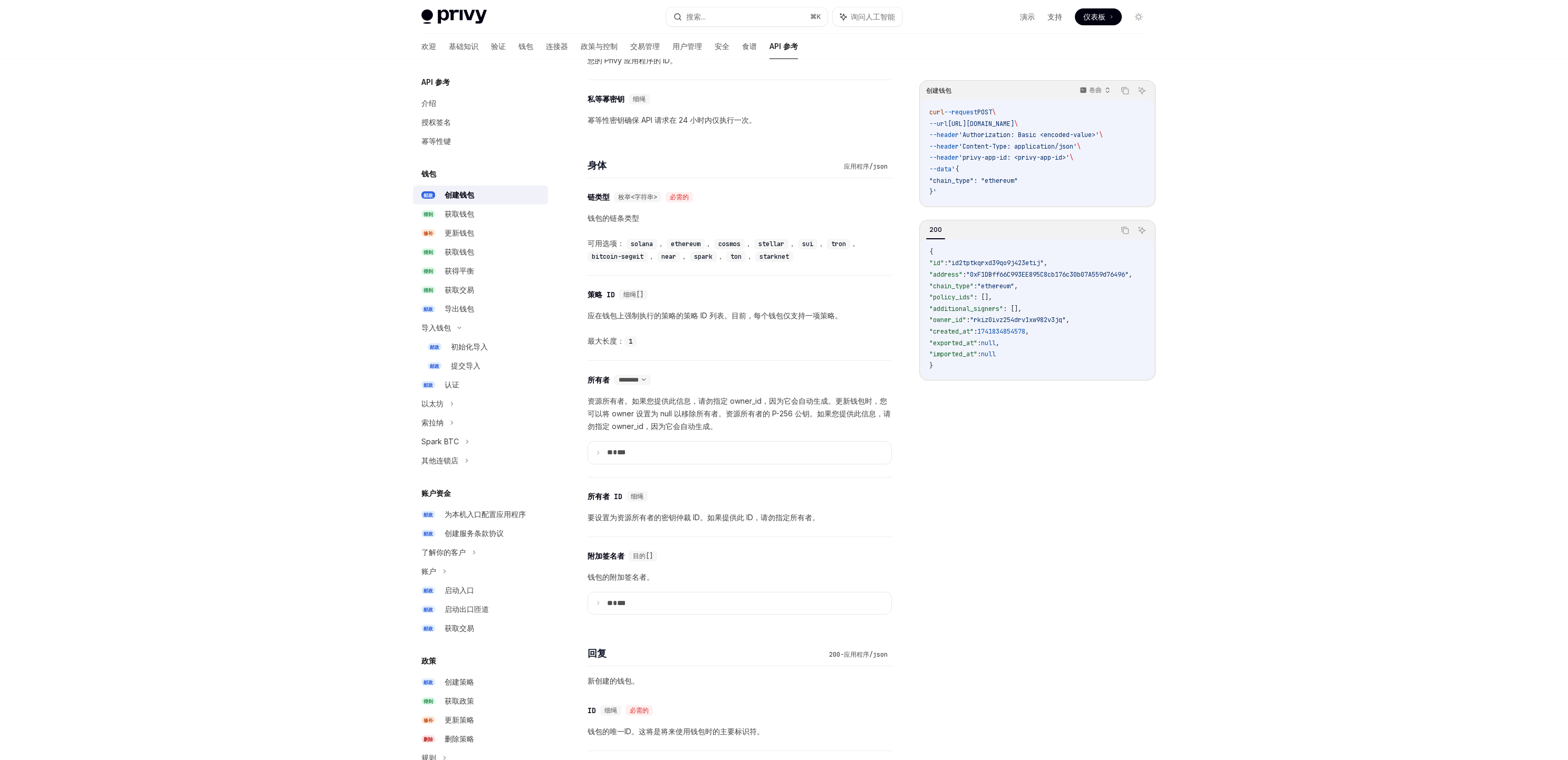
scroll to position [346, 0]
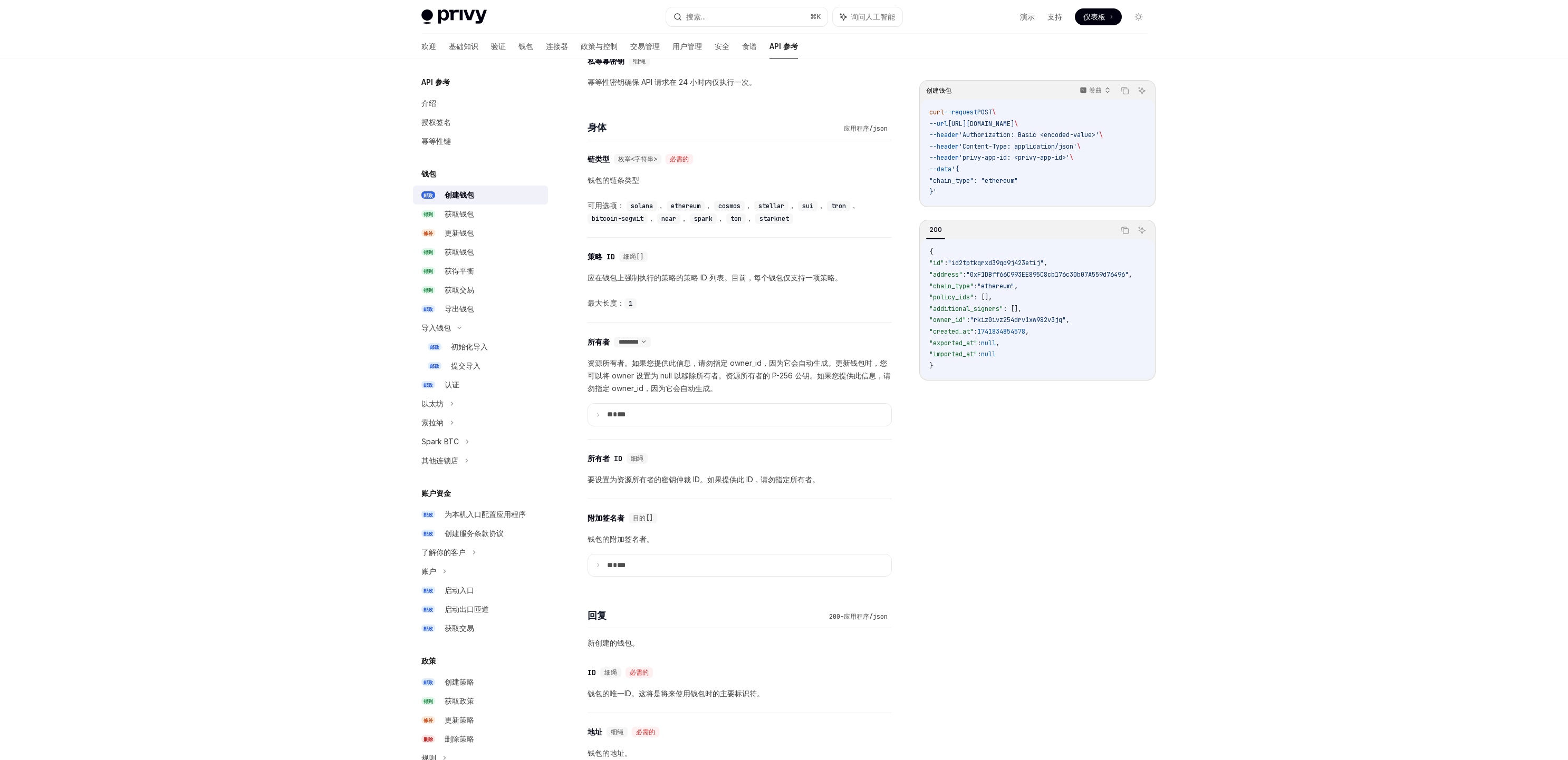
click at [650, 426] on div "​ 所有者 ******** ******** ** 资源所有者。如果您提供此信息，请勿指定 owner_id，因为它会自动生成。更新钱包时，您可以将 own…" at bounding box center [739, 381] width 304 height 116
click at [669, 413] on summary "** ***" at bounding box center [739, 415] width 303 height 22
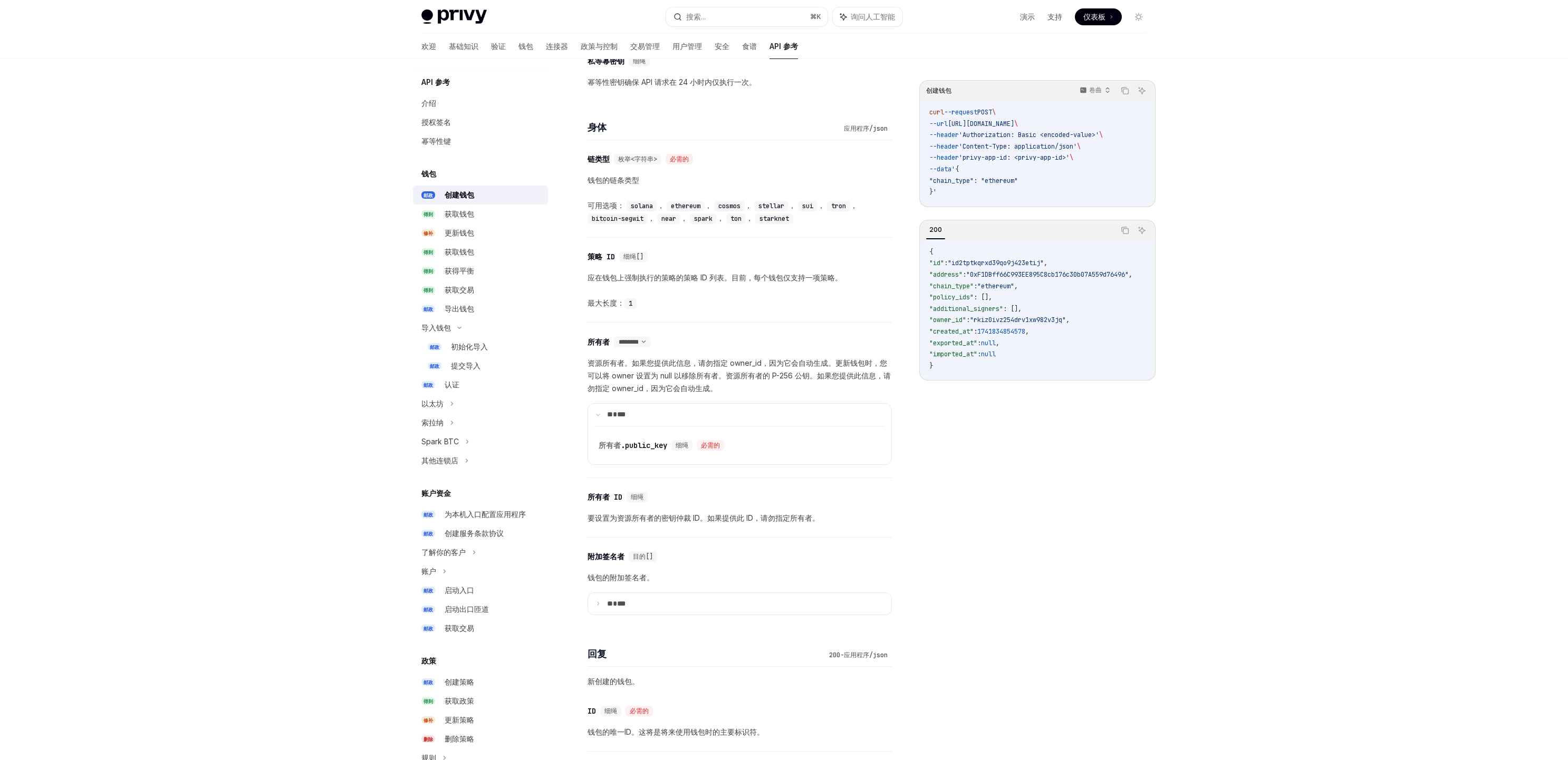
scroll to position [0, 0]
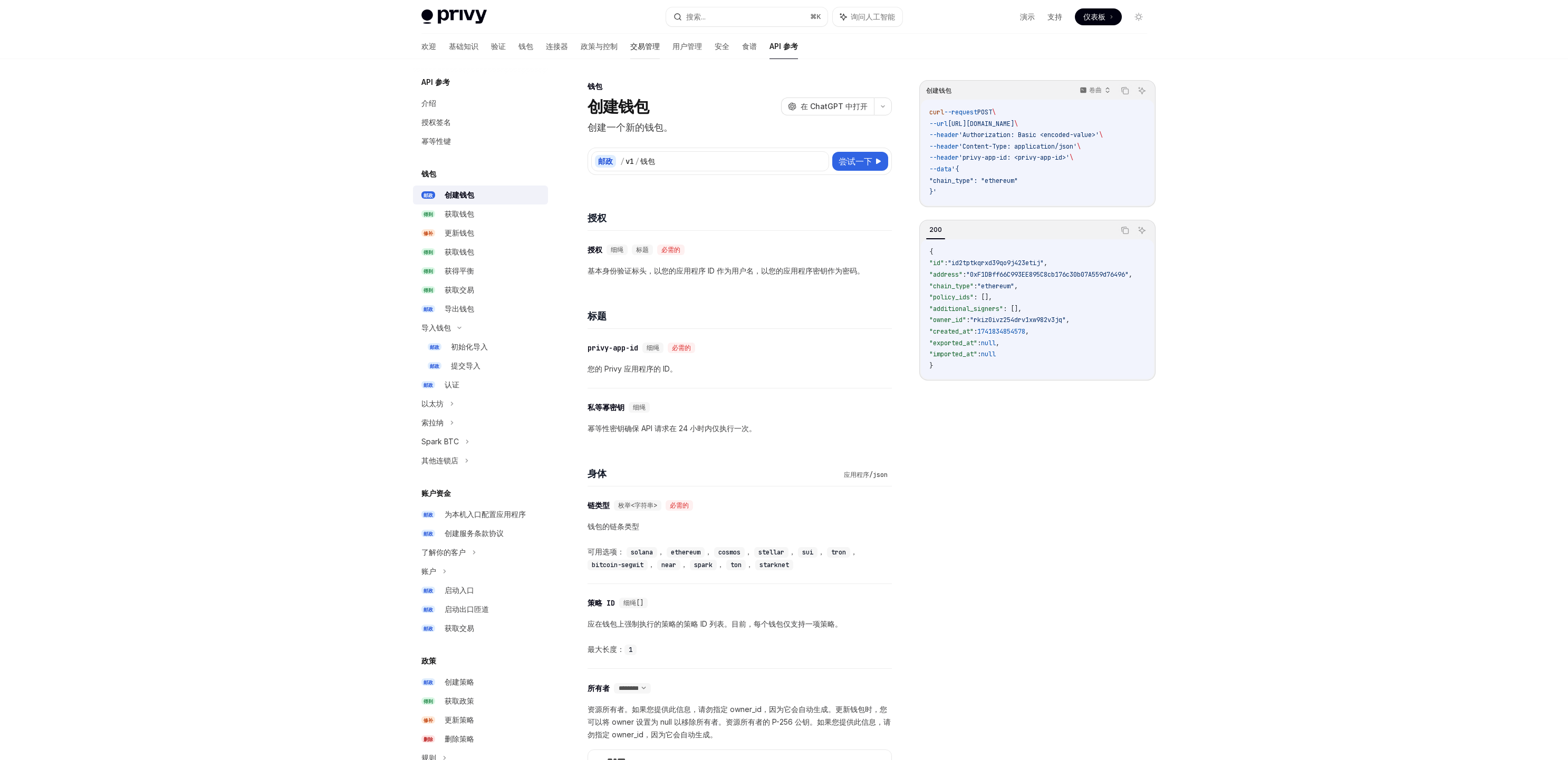
click at [630, 46] on font "交易管理" at bounding box center [645, 46] width 30 height 9
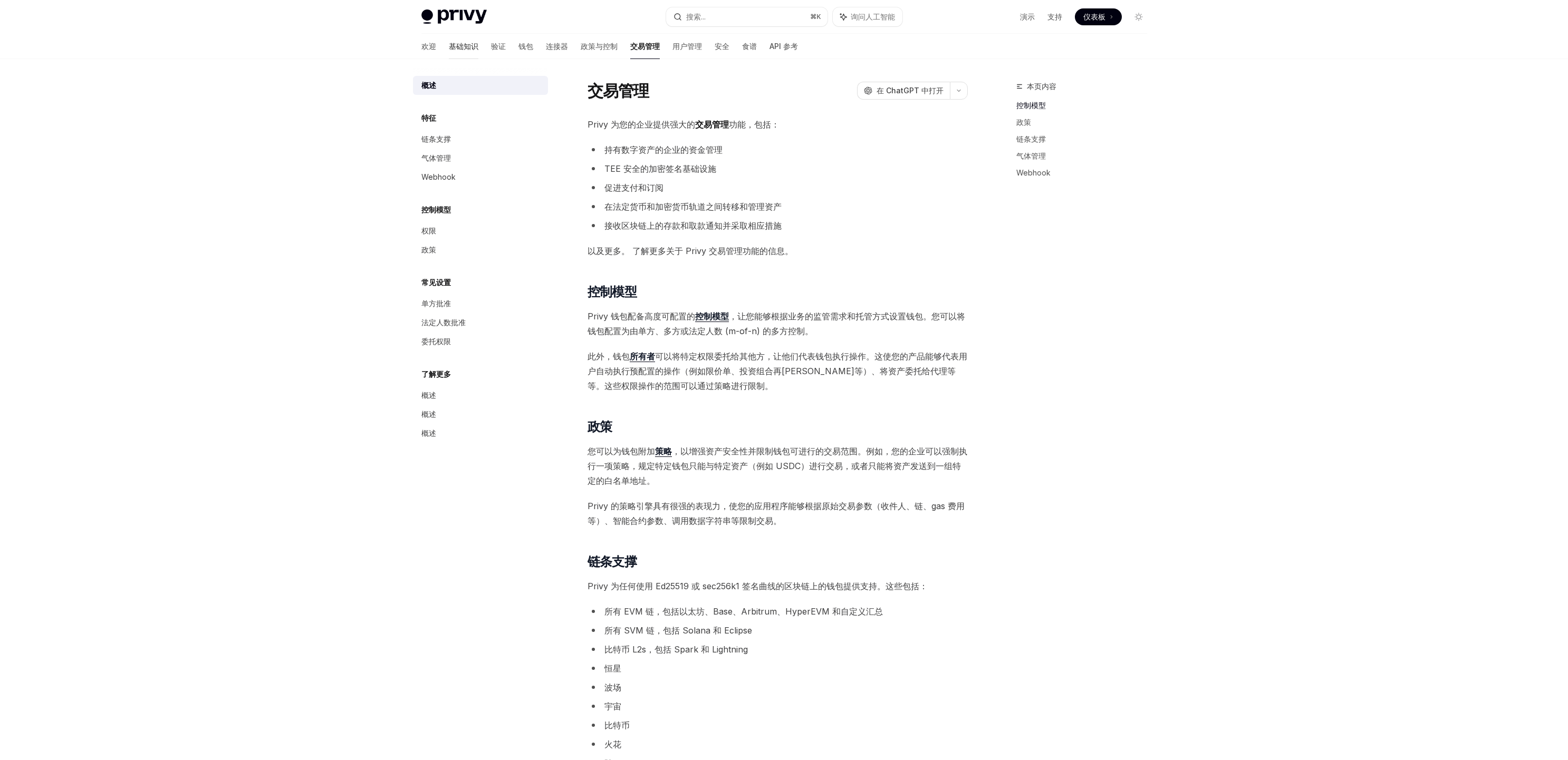
click at [449, 47] on font "基础知识" at bounding box center [464, 46] width 30 height 9
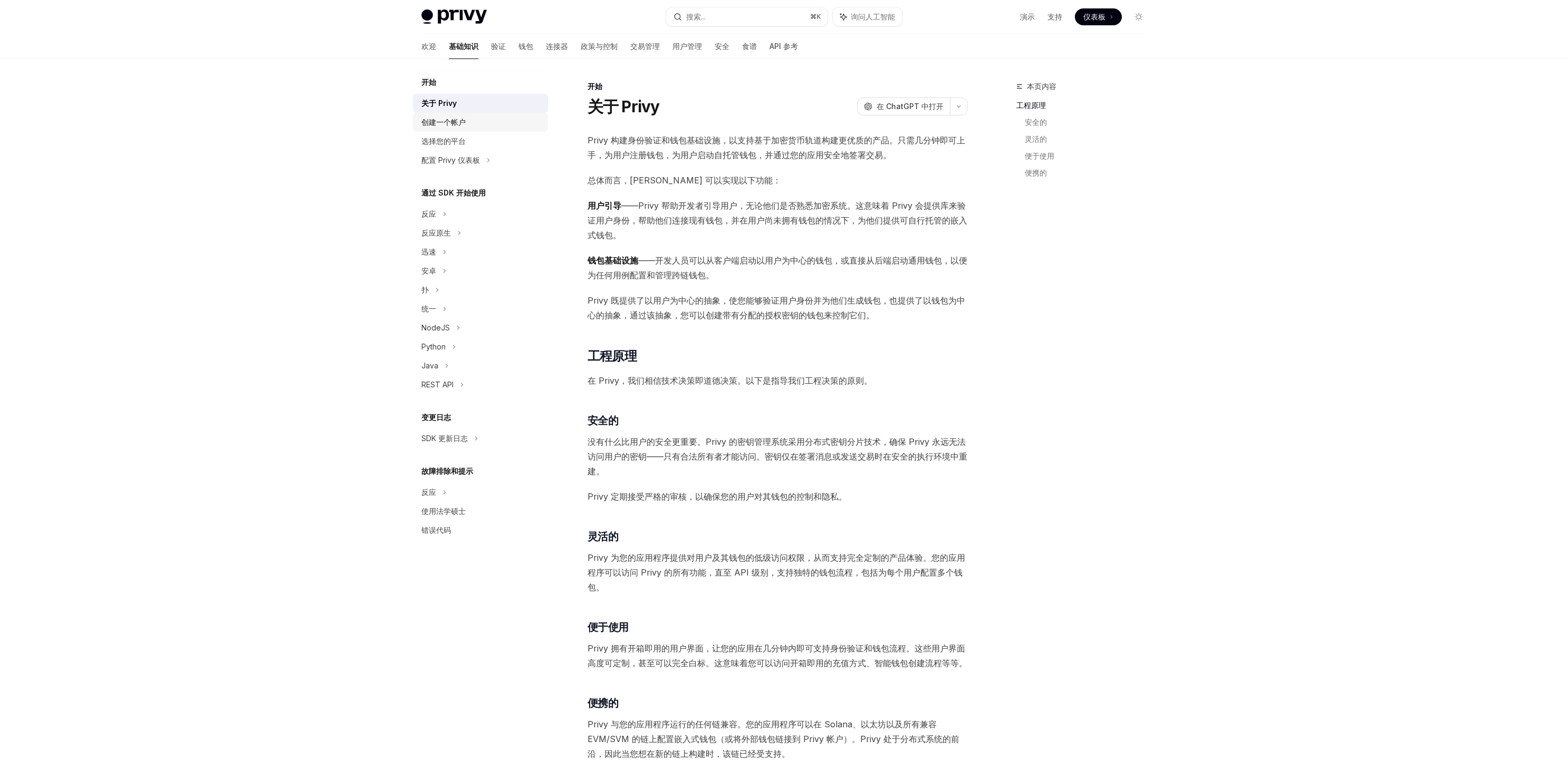
click at [437, 124] on font "创建一个帐户" at bounding box center [443, 122] width 44 height 9
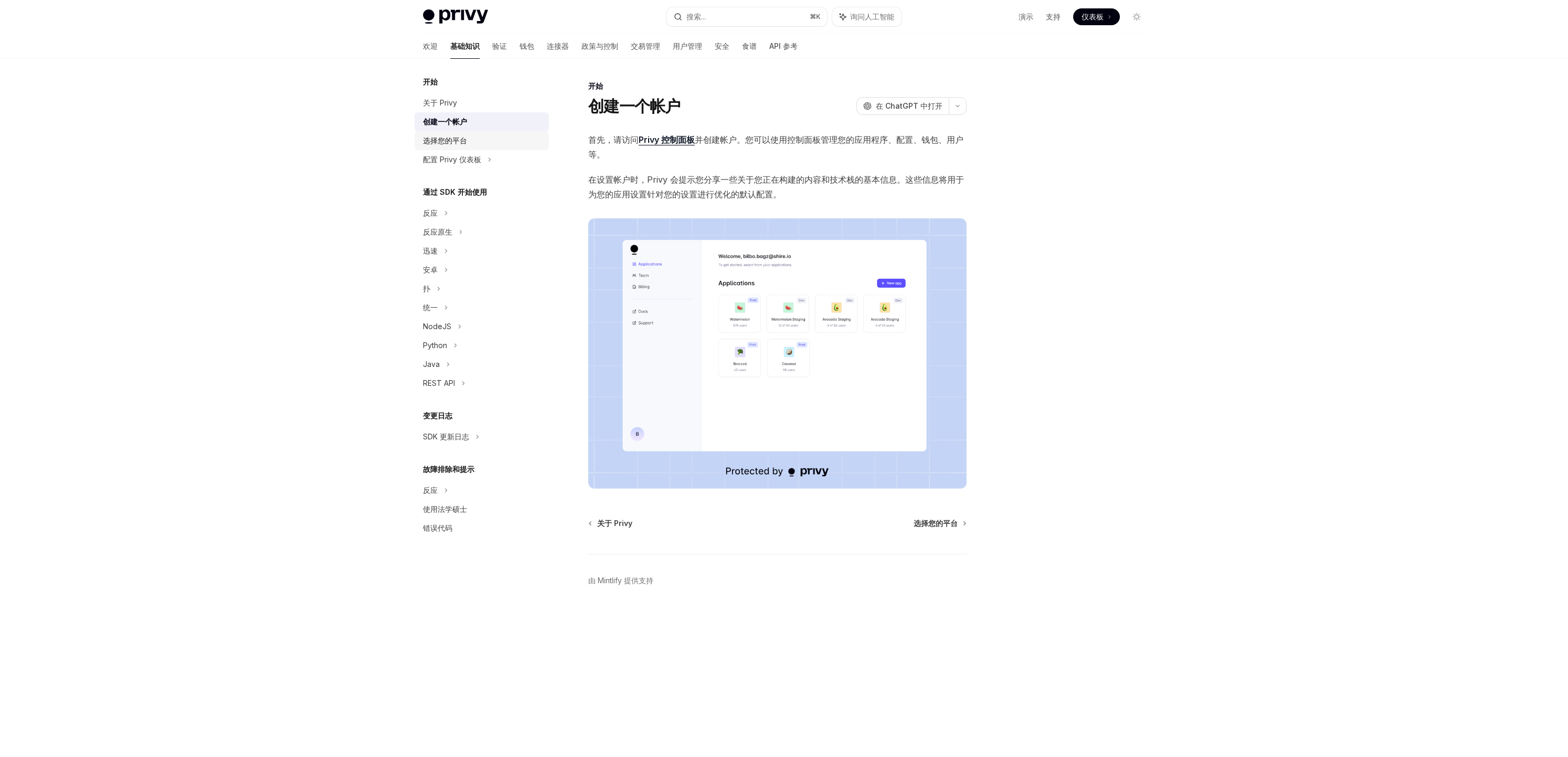
click at [468, 142] on div "选择您的平台" at bounding box center [482, 140] width 119 height 13
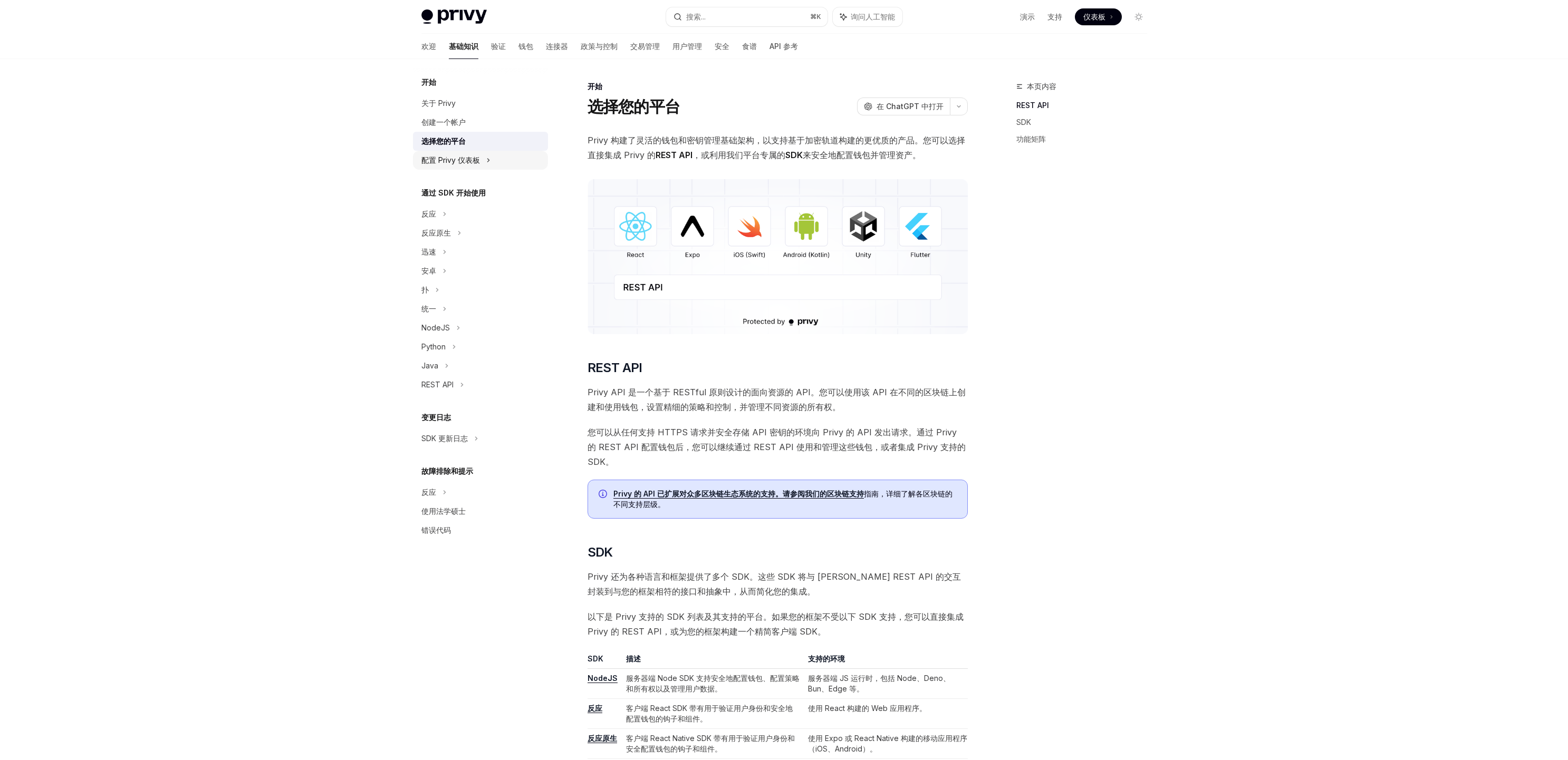
click at [487, 166] on icon at bounding box center [488, 160] width 4 height 13
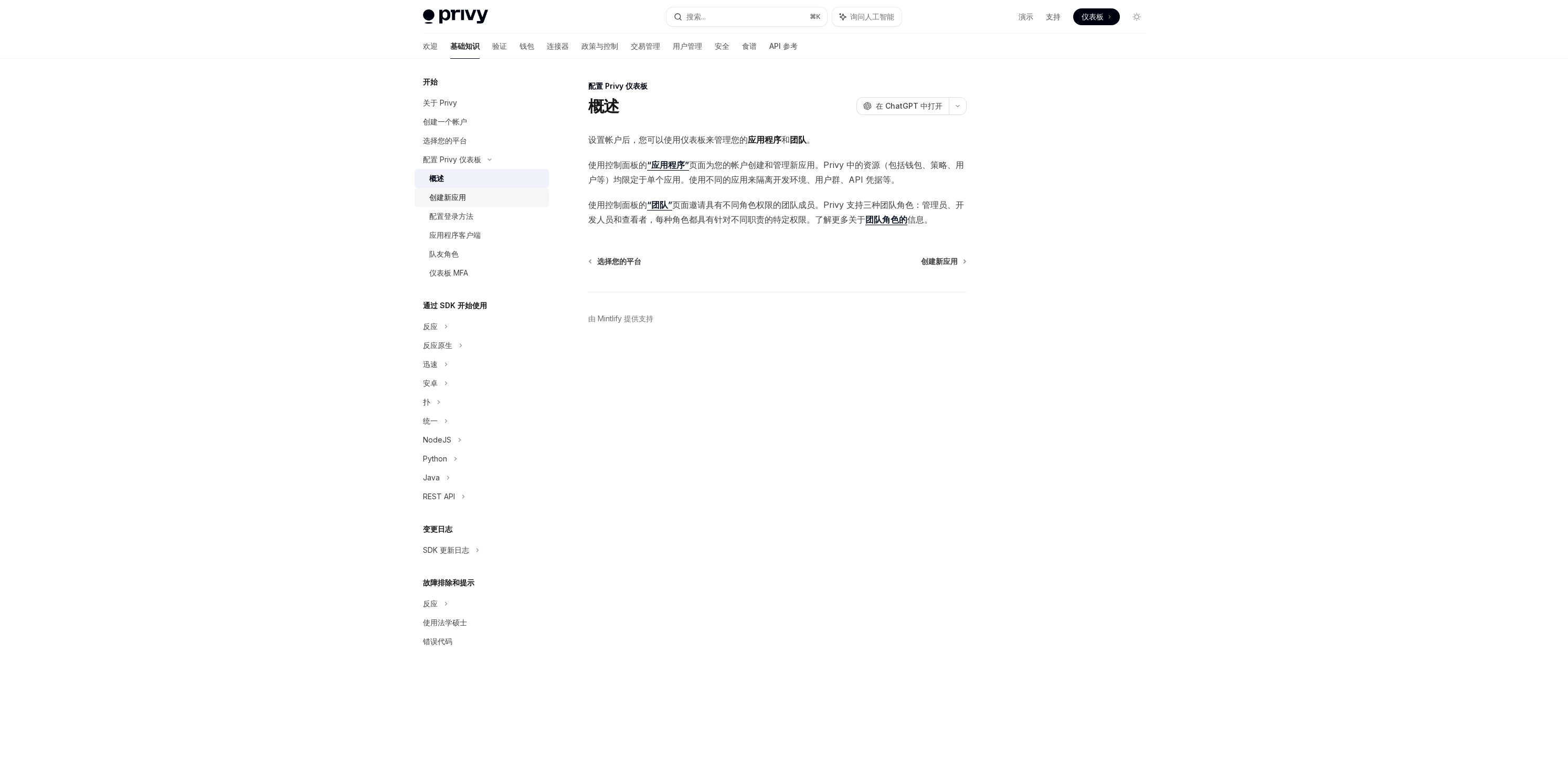
click at [482, 194] on div "创建新应用" at bounding box center [486, 197] width 113 height 13
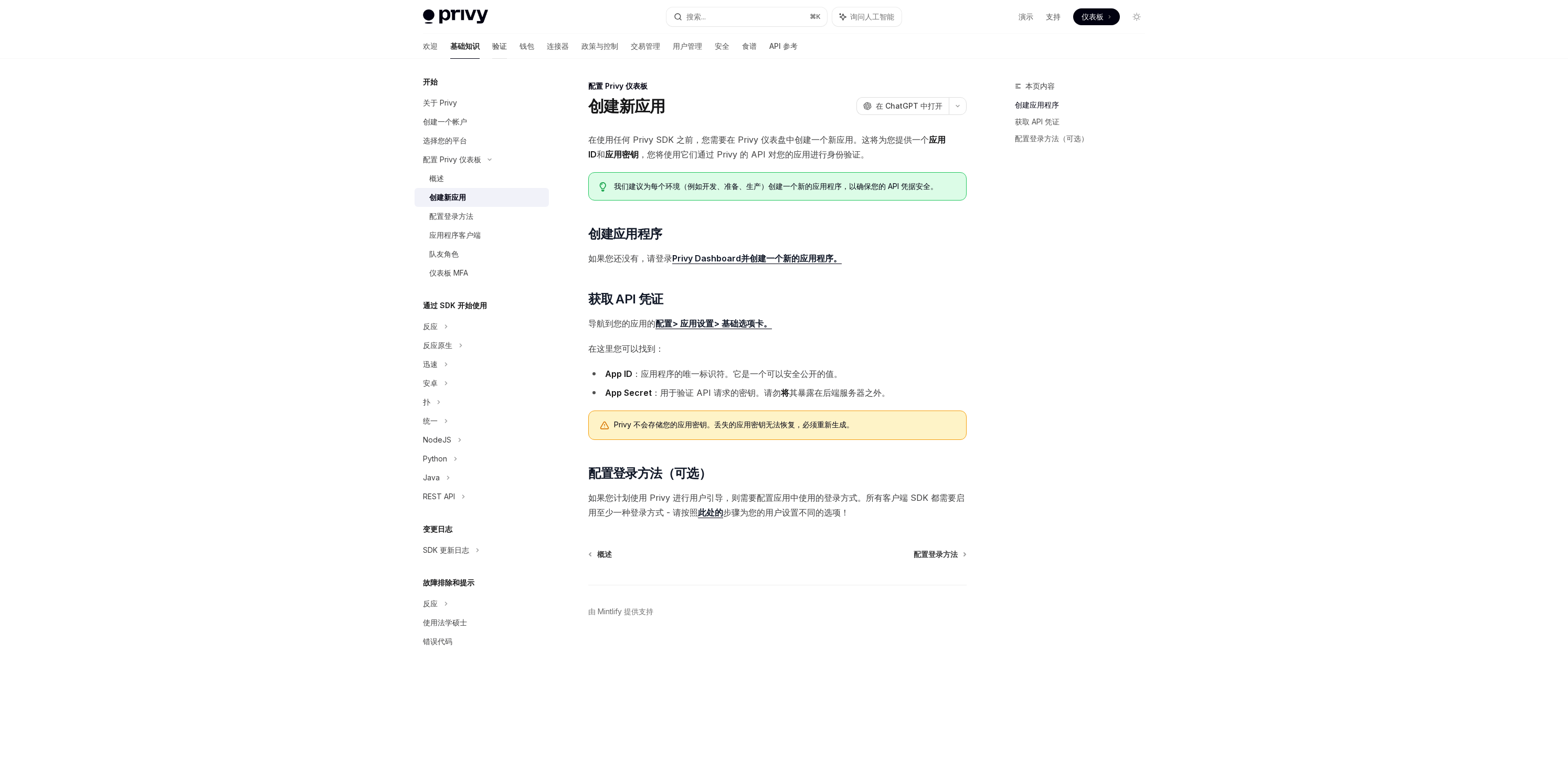
click at [493, 46] on font "验证" at bounding box center [500, 46] width 15 height 9
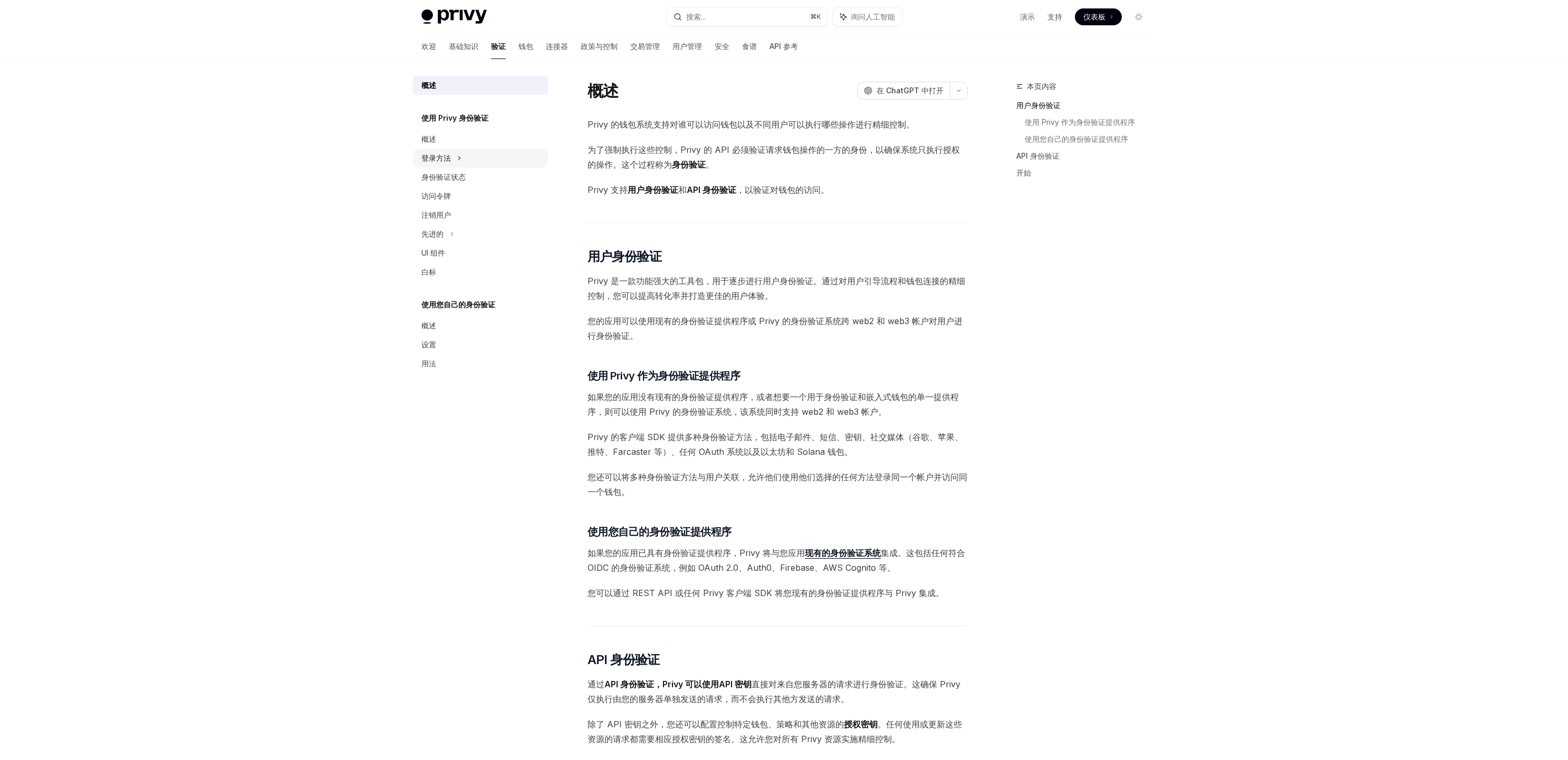
click at [467, 151] on div "登录方法" at bounding box center [480, 158] width 135 height 19
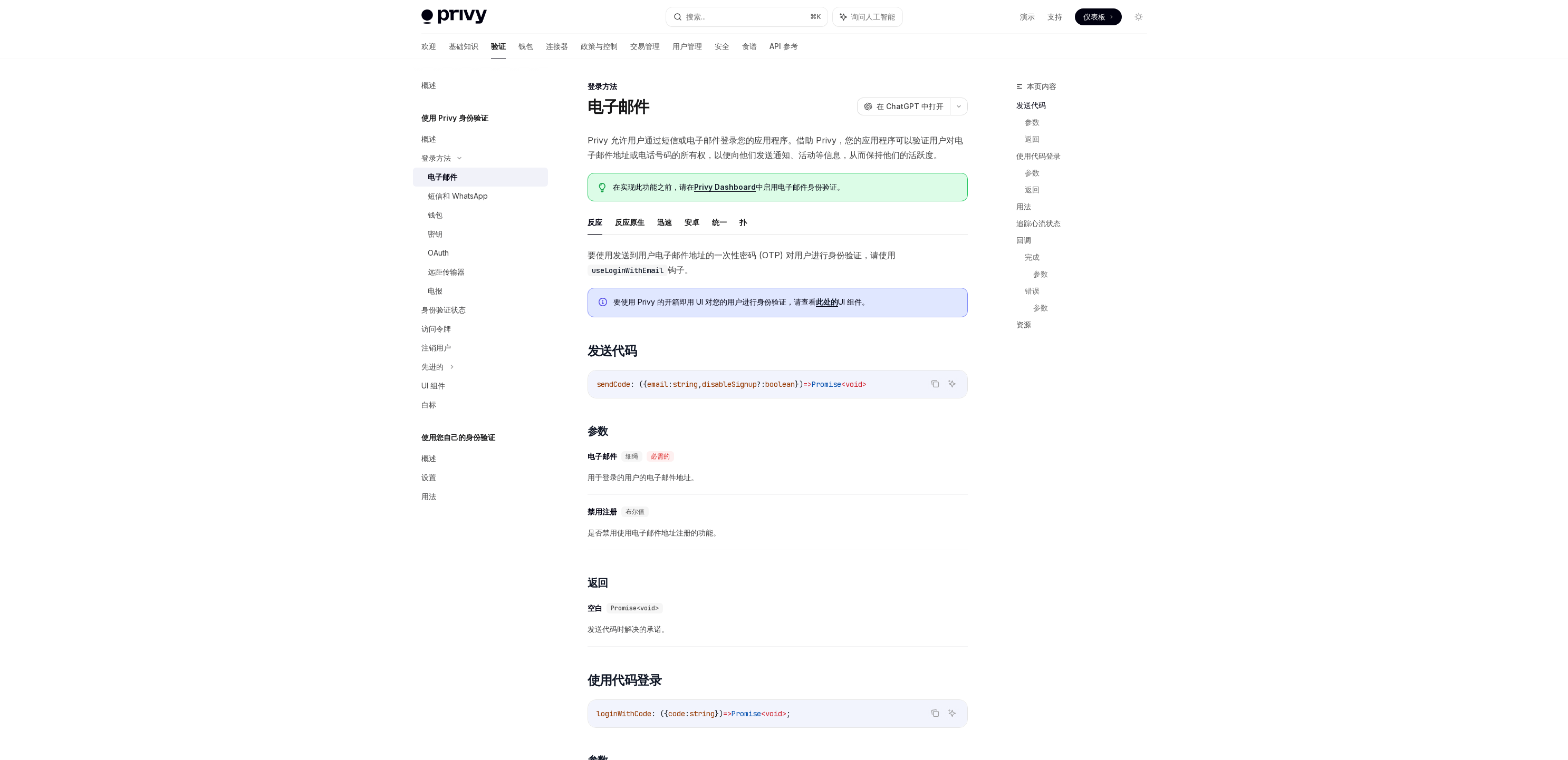
drag, startPoint x: 1270, startPoint y: 98, endPoint x: 1263, endPoint y: 83, distance: 16.6
drag, startPoint x: 1280, startPoint y: 46, endPoint x: 1258, endPoint y: 3, distance: 48.3
click at [1277, 39] on div at bounding box center [784, 29] width 1568 height 59
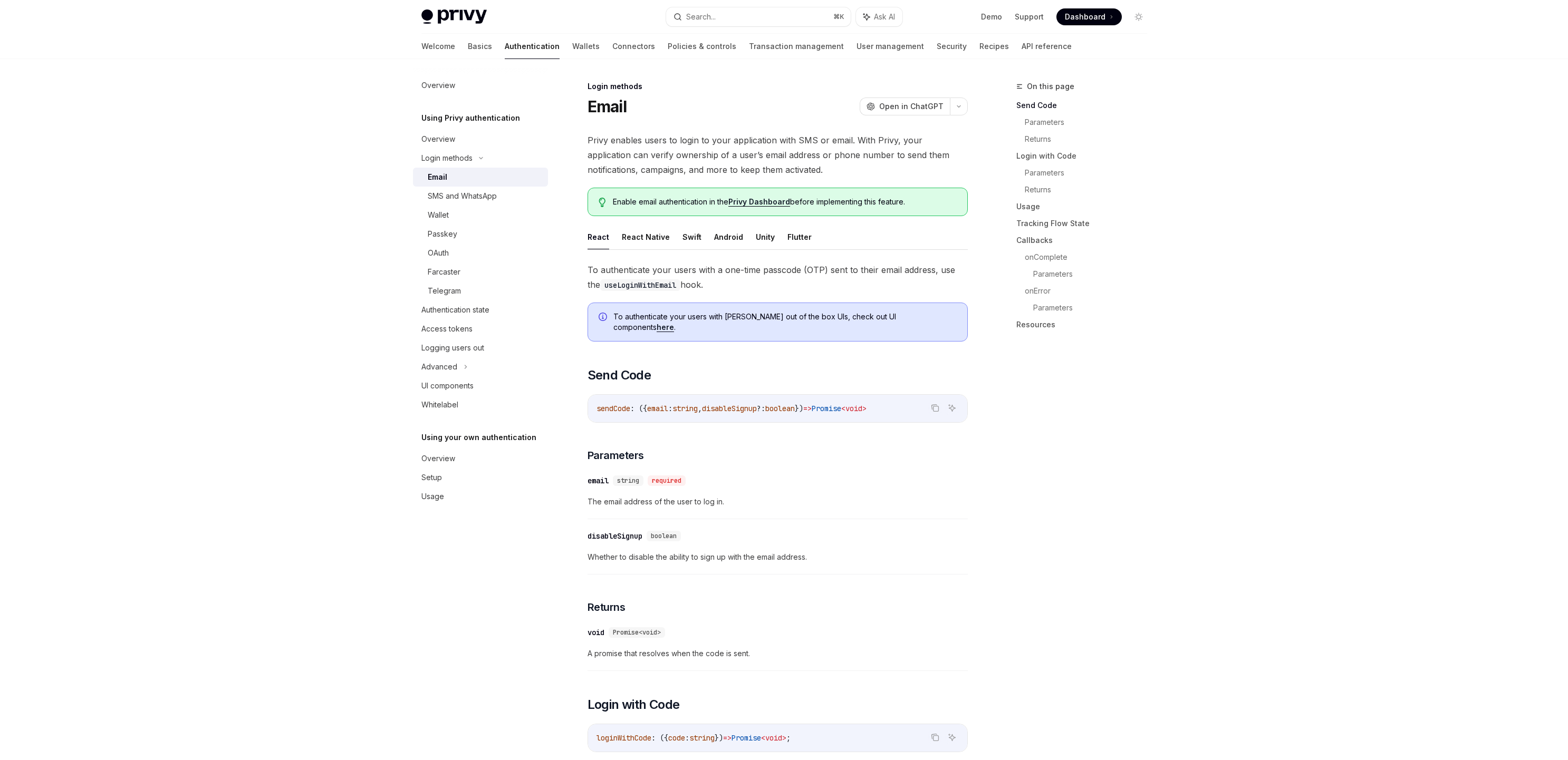
click at [1022, 46] on link "API reference" at bounding box center [1046, 46] width 50 height 25
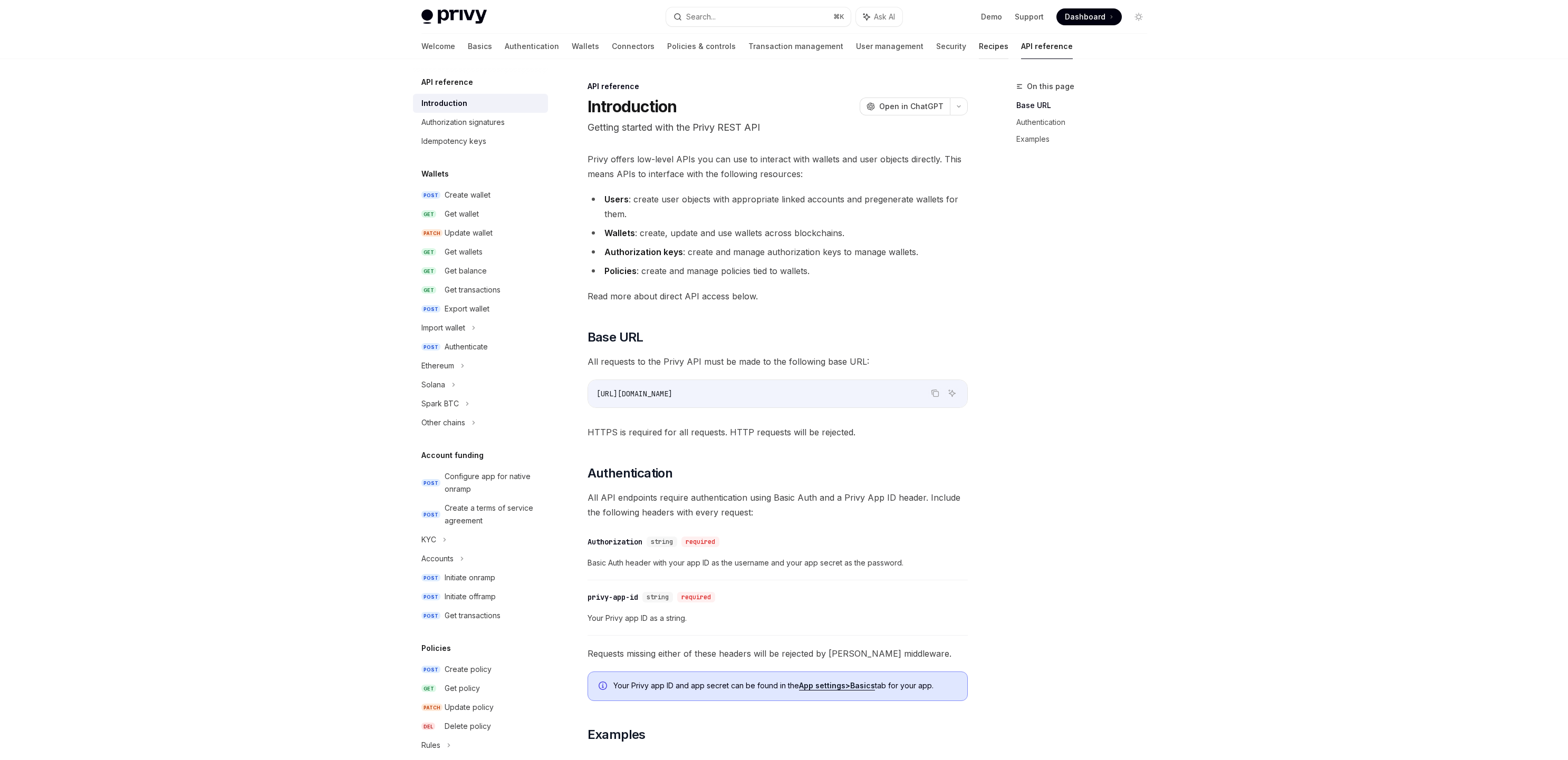
click at [979, 48] on link "Recipes" at bounding box center [993, 46] width 30 height 25
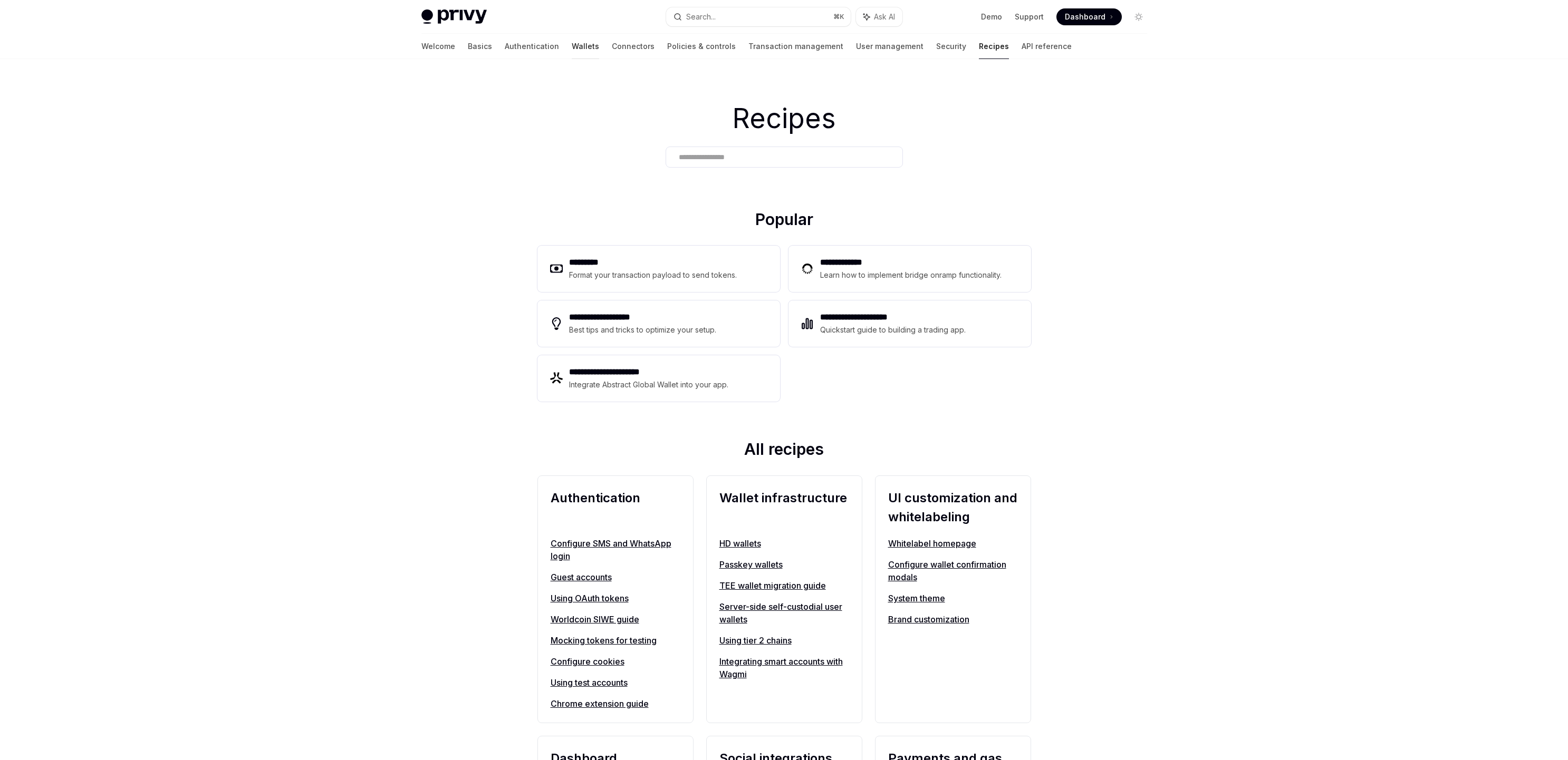
click at [572, 48] on link "Wallets" at bounding box center [585, 46] width 28 height 25
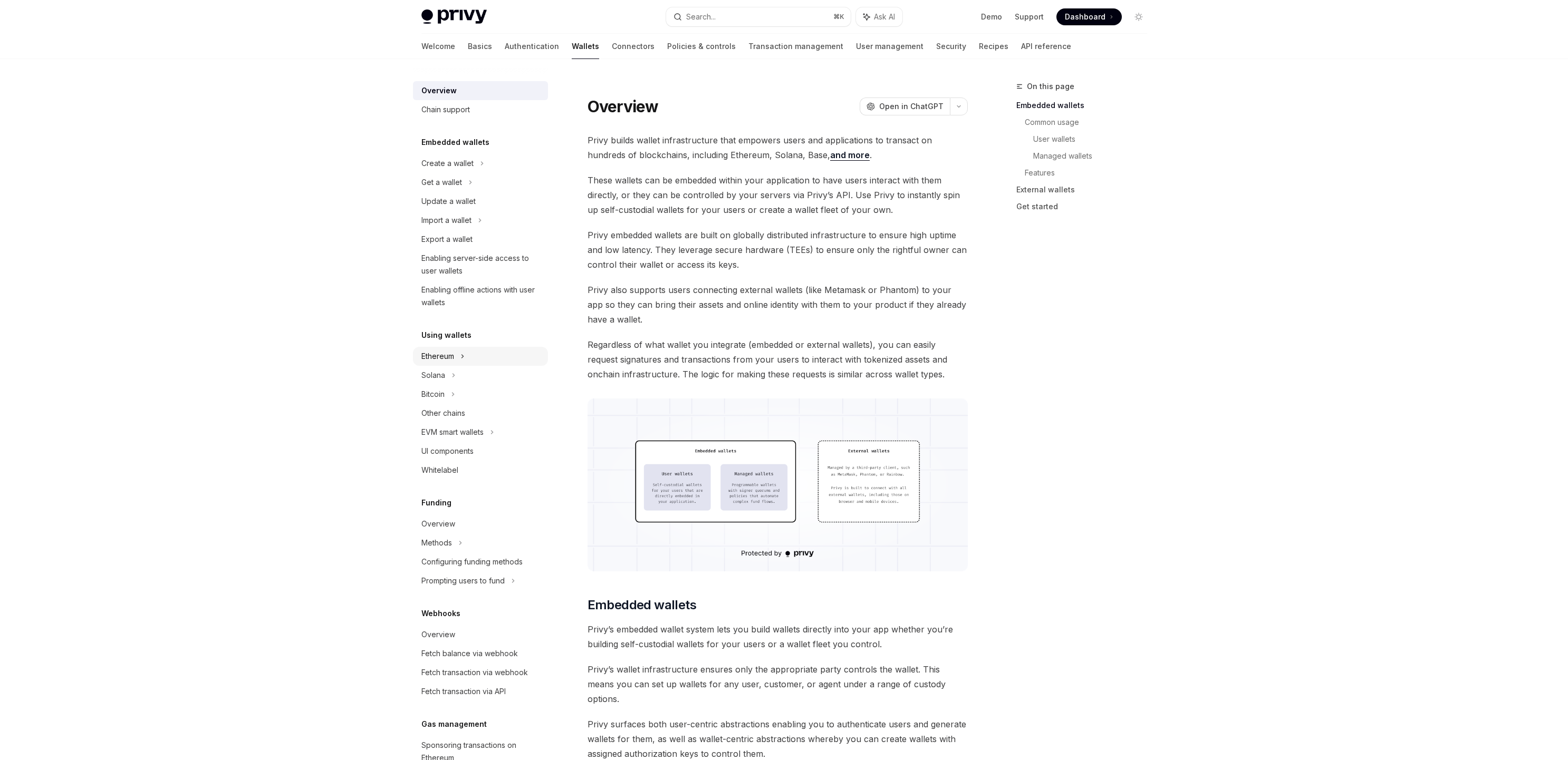
click at [434, 358] on div "Ethereum" at bounding box center [437, 356] width 33 height 13
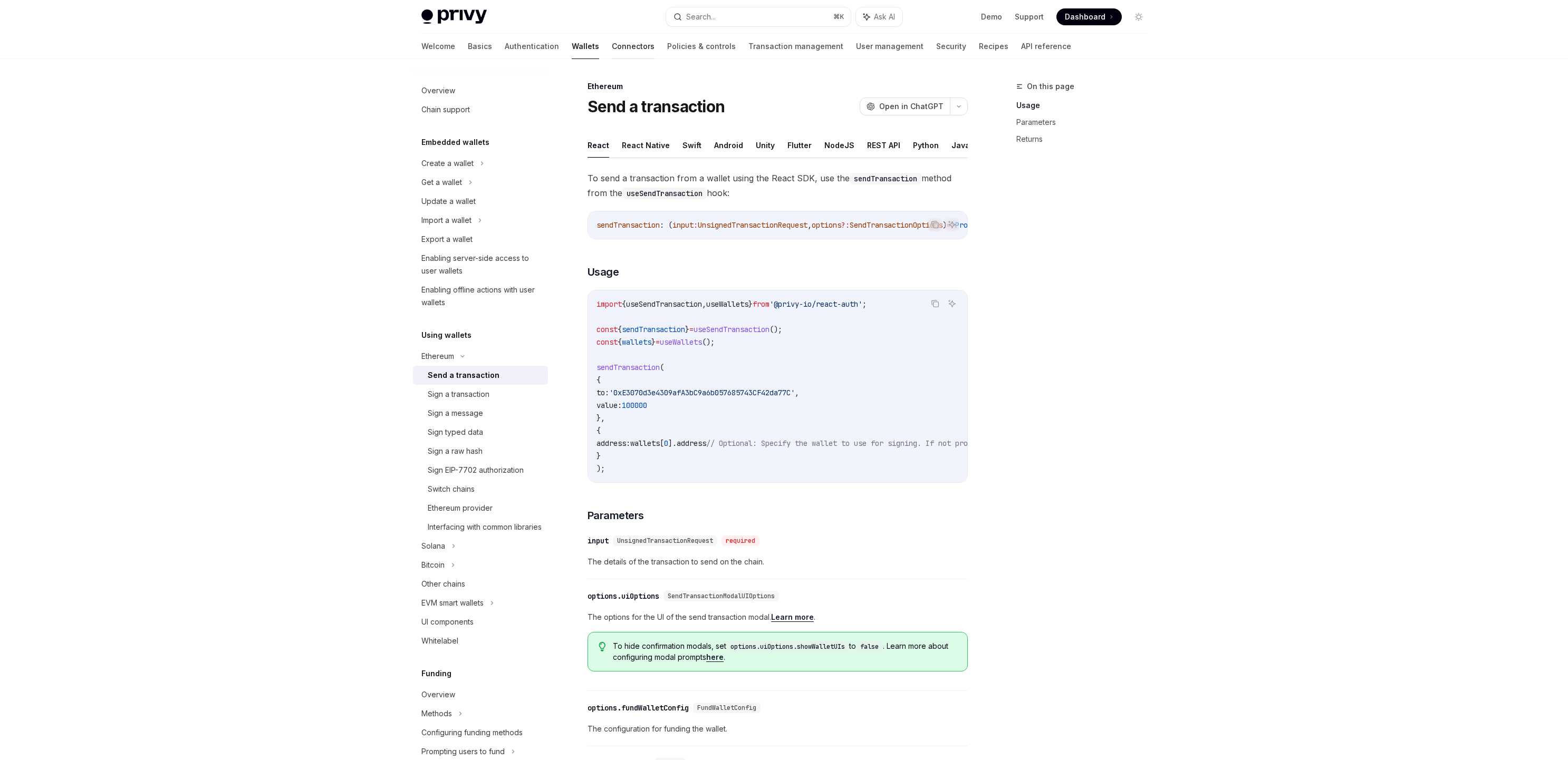
click at [612, 48] on link "Connectors" at bounding box center [633, 46] width 42 height 25
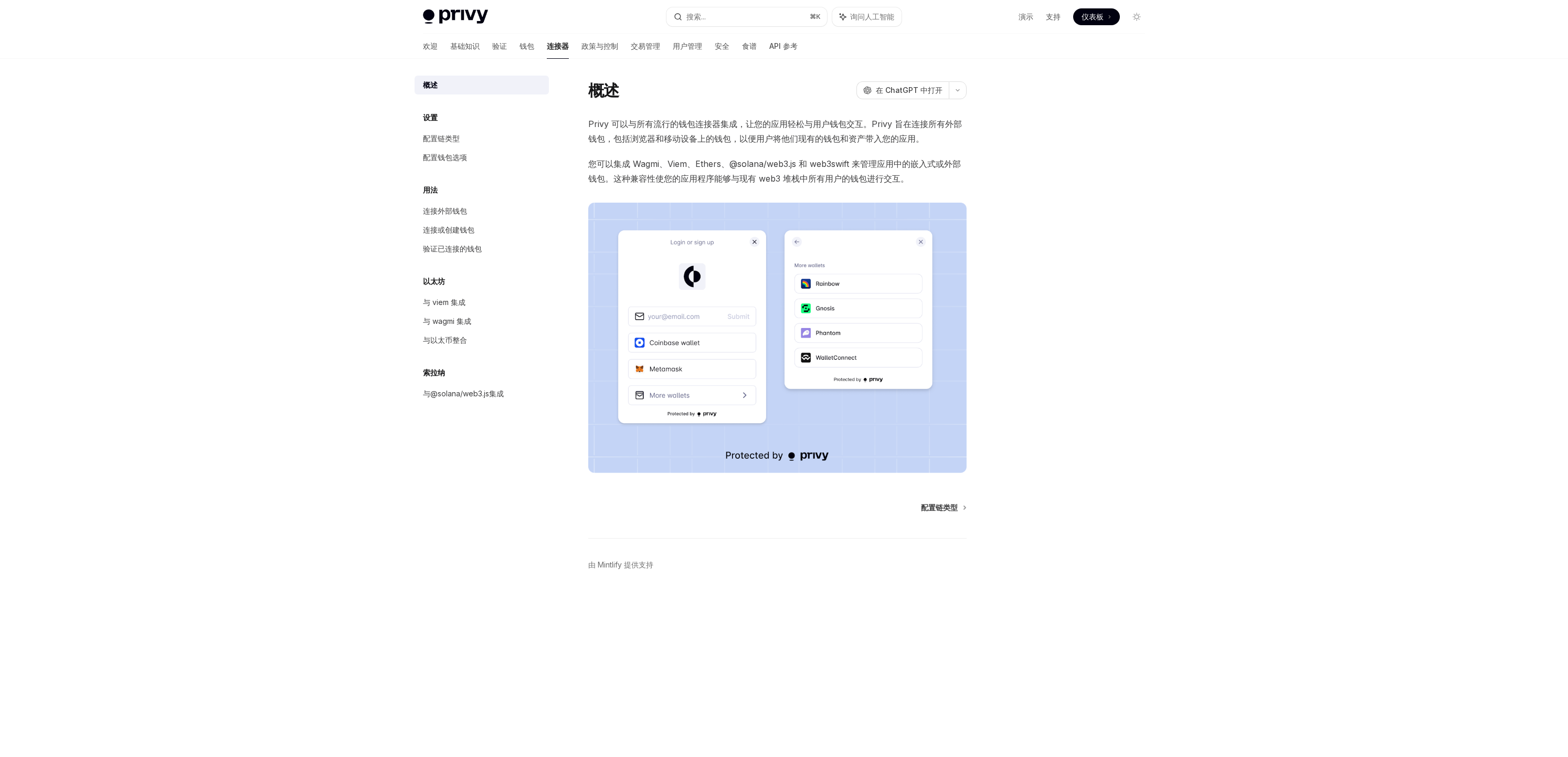
drag, startPoint x: 1268, startPoint y: 254, endPoint x: 1255, endPoint y: 238, distance: 20.6
click at [1268, 252] on div "Privy Docs 主页 搜索... ⌘ K 询问人工智能 演示 支持 仪表板 仪表板 搜索... 导航 概述 欢迎 基础知识 验证 钱包 连接器 政策与控…" at bounding box center [784, 378] width 1568 height 757
click at [582, 44] on font "政策与控制" at bounding box center [600, 46] width 37 height 9
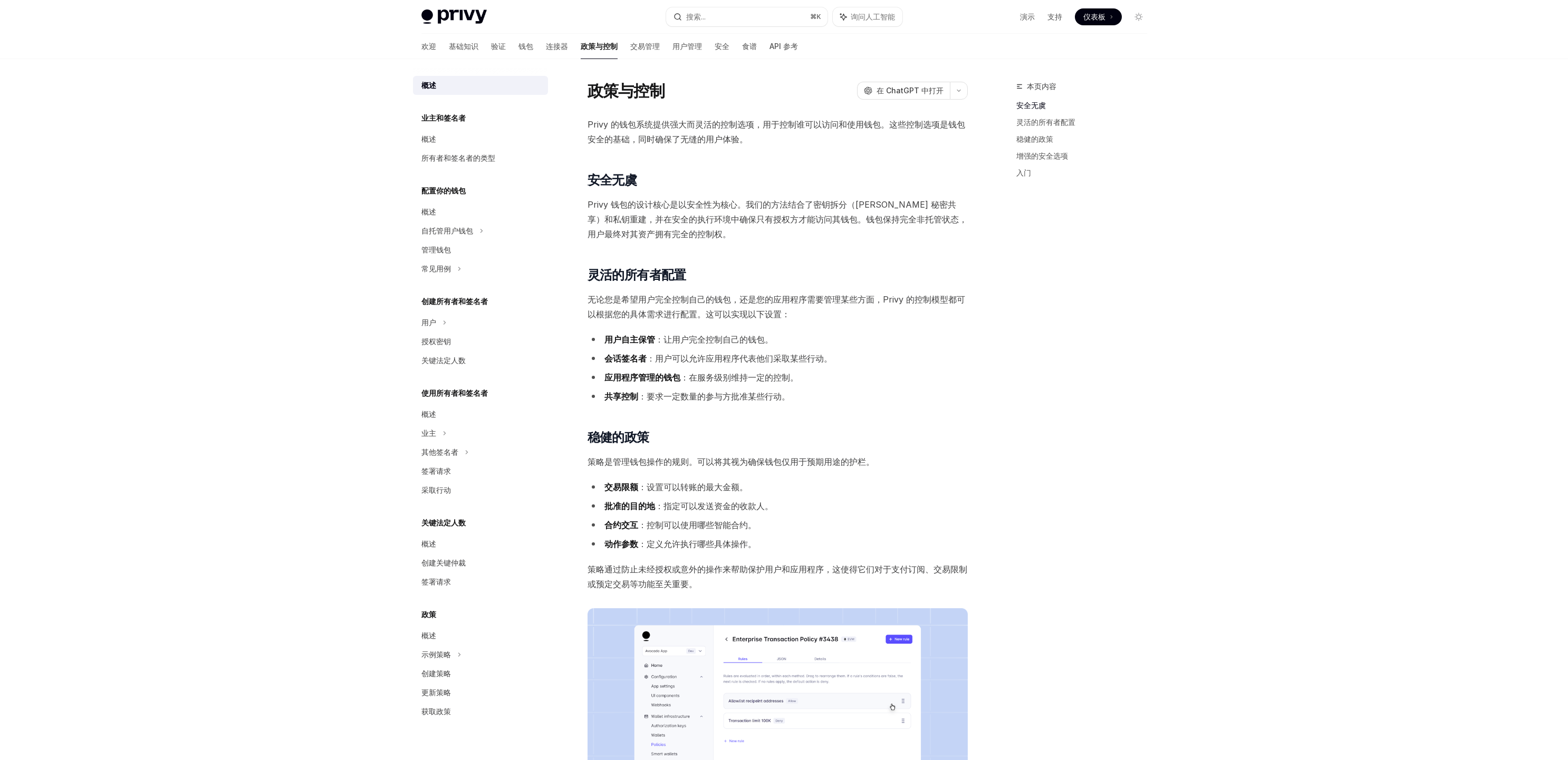
click at [440, 116] on font "业主和签名者" at bounding box center [443, 118] width 44 height 9
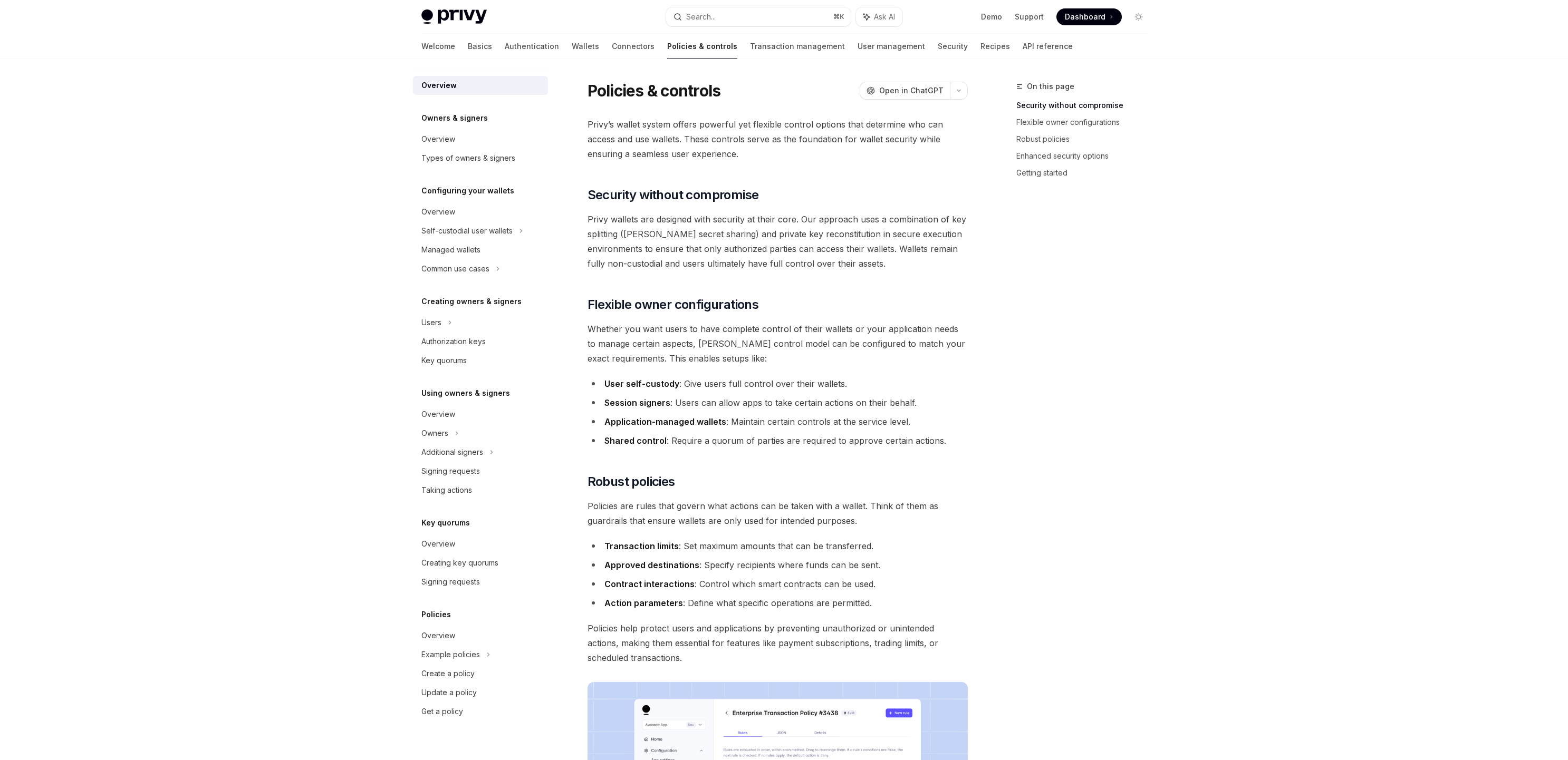
click at [293, 165] on div "Privy Docs home page Search... ⌘ K Ask AI Demo Support Dashboard Dashboard Sear…" at bounding box center [784, 669] width 1568 height 1338
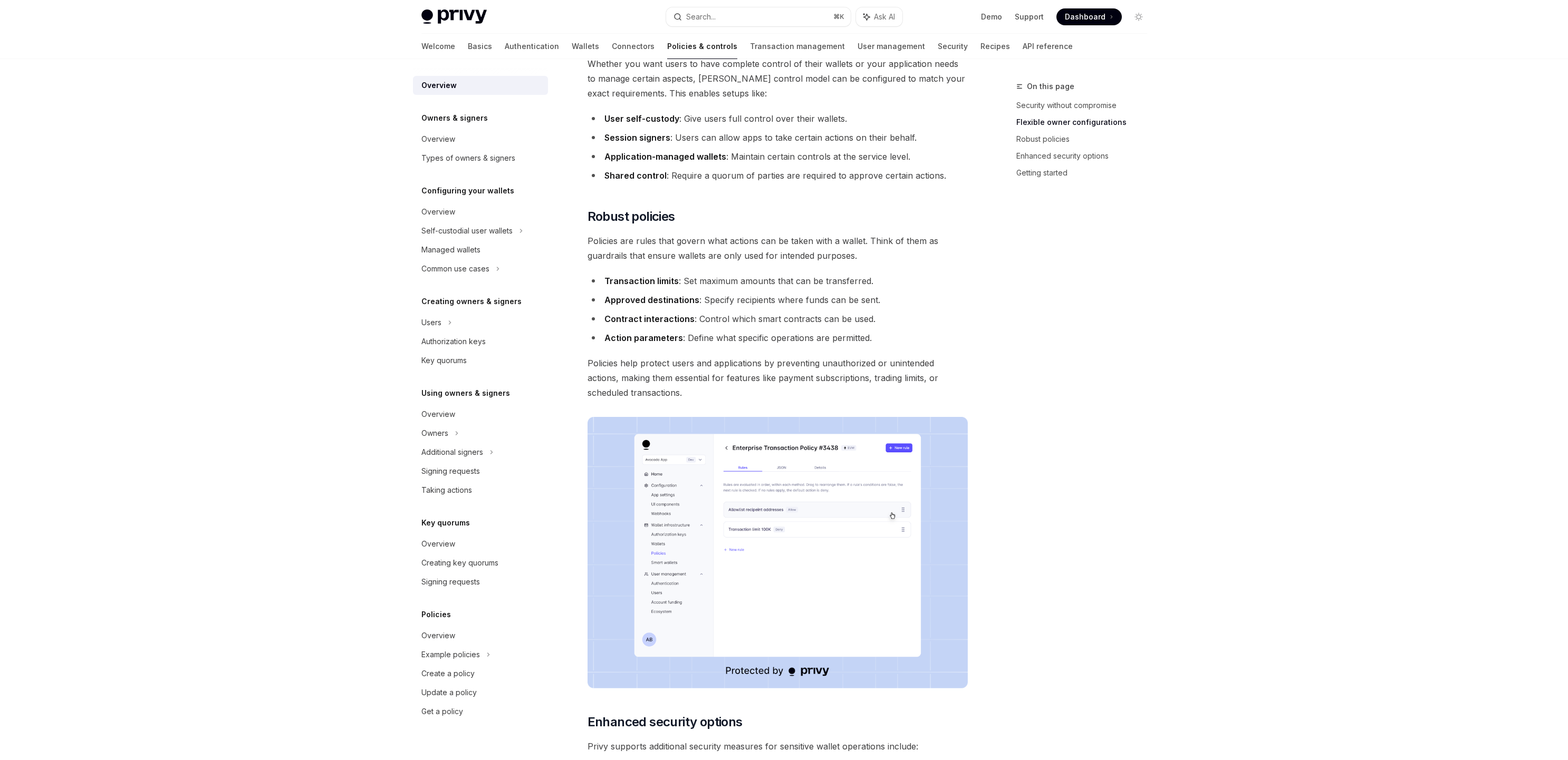
click at [1203, 239] on div "Privy Docs home page Search... ⌘ K Ask AI Demo Support Dashboard Dashboard Sear…" at bounding box center [784, 404] width 1568 height 1338
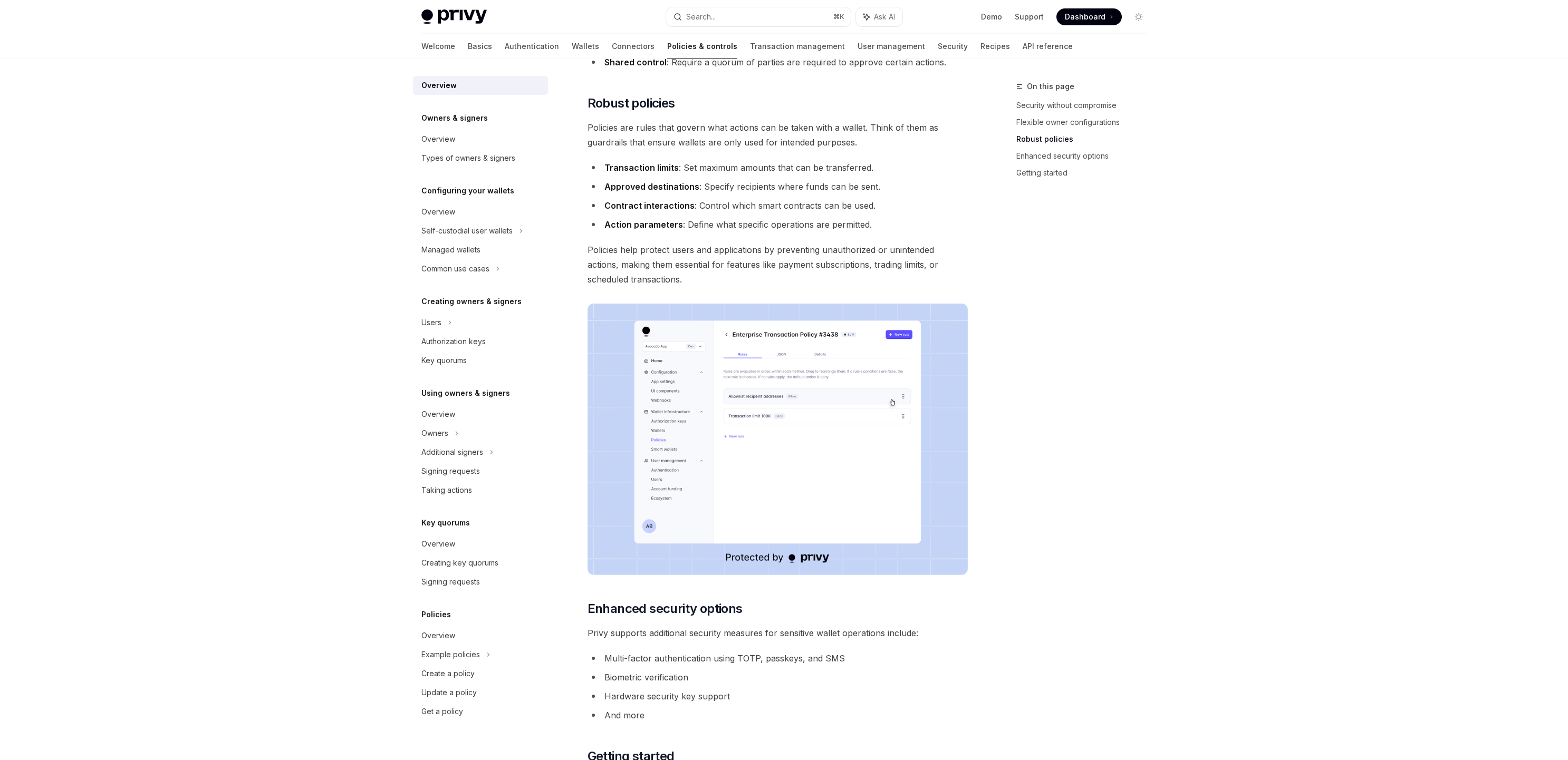
scroll to position [578, 0]
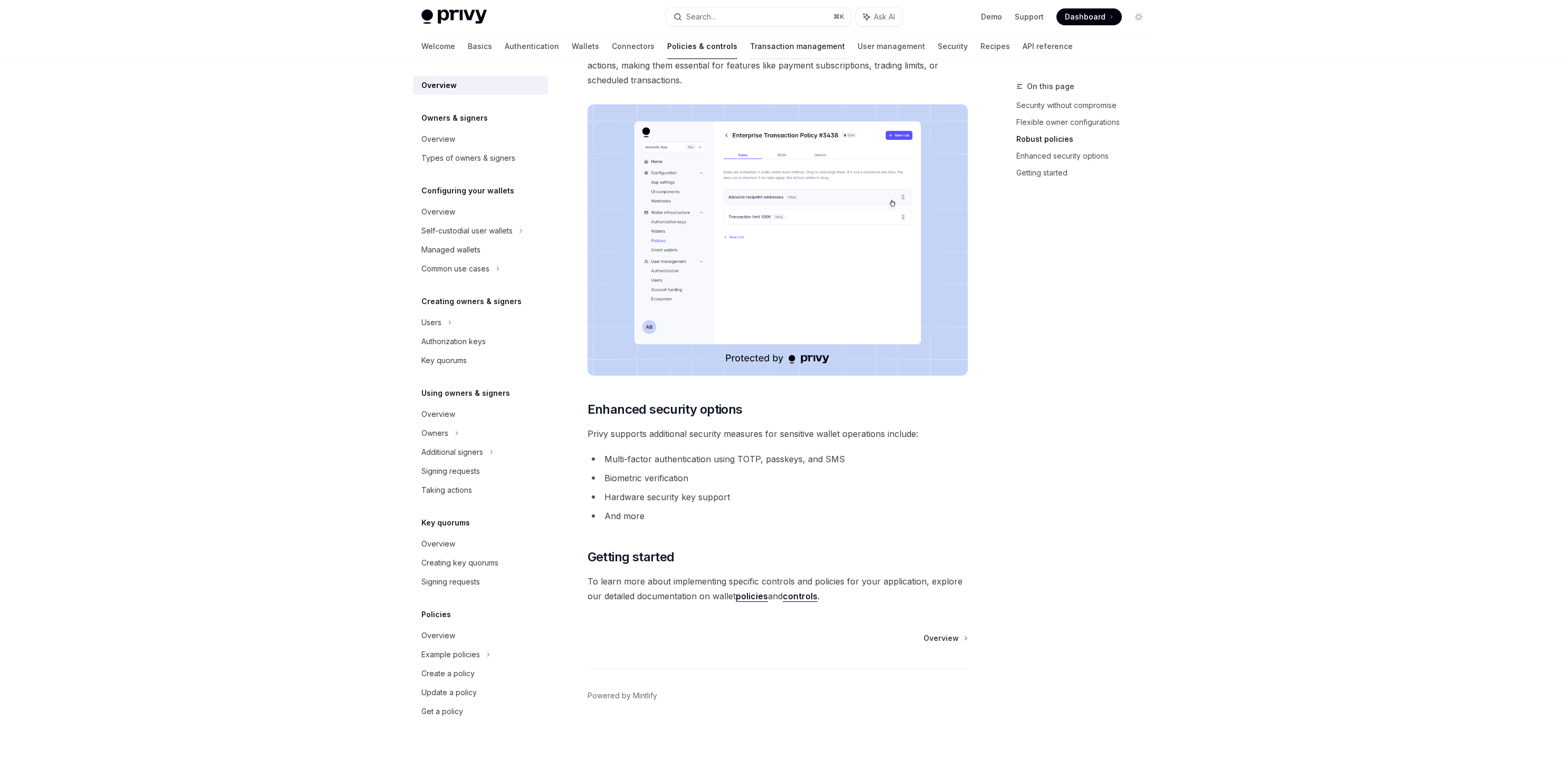
click at [750, 46] on link "Transaction management" at bounding box center [797, 46] width 95 height 25
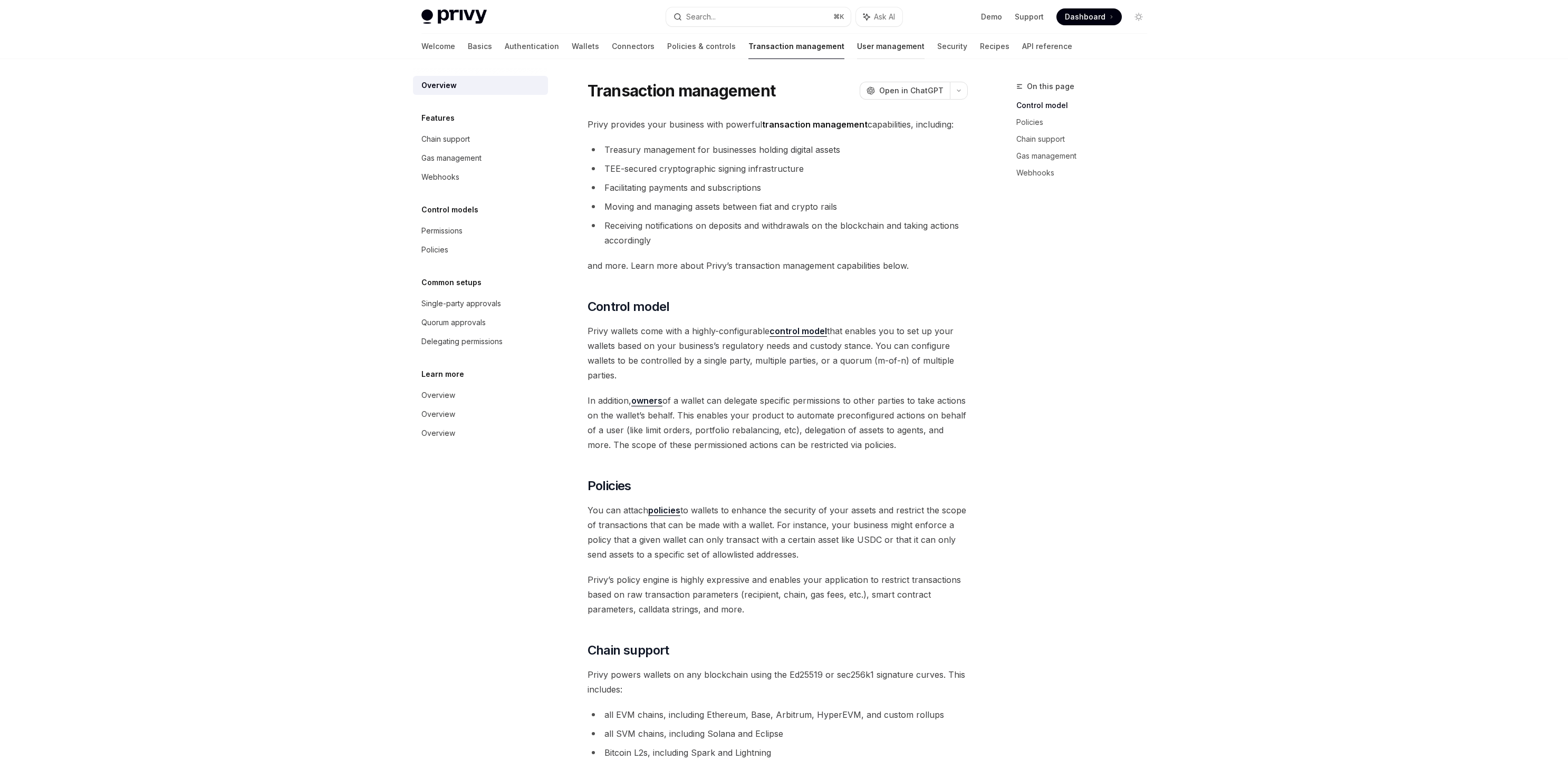
click at [857, 46] on link "User management" at bounding box center [891, 46] width 68 height 25
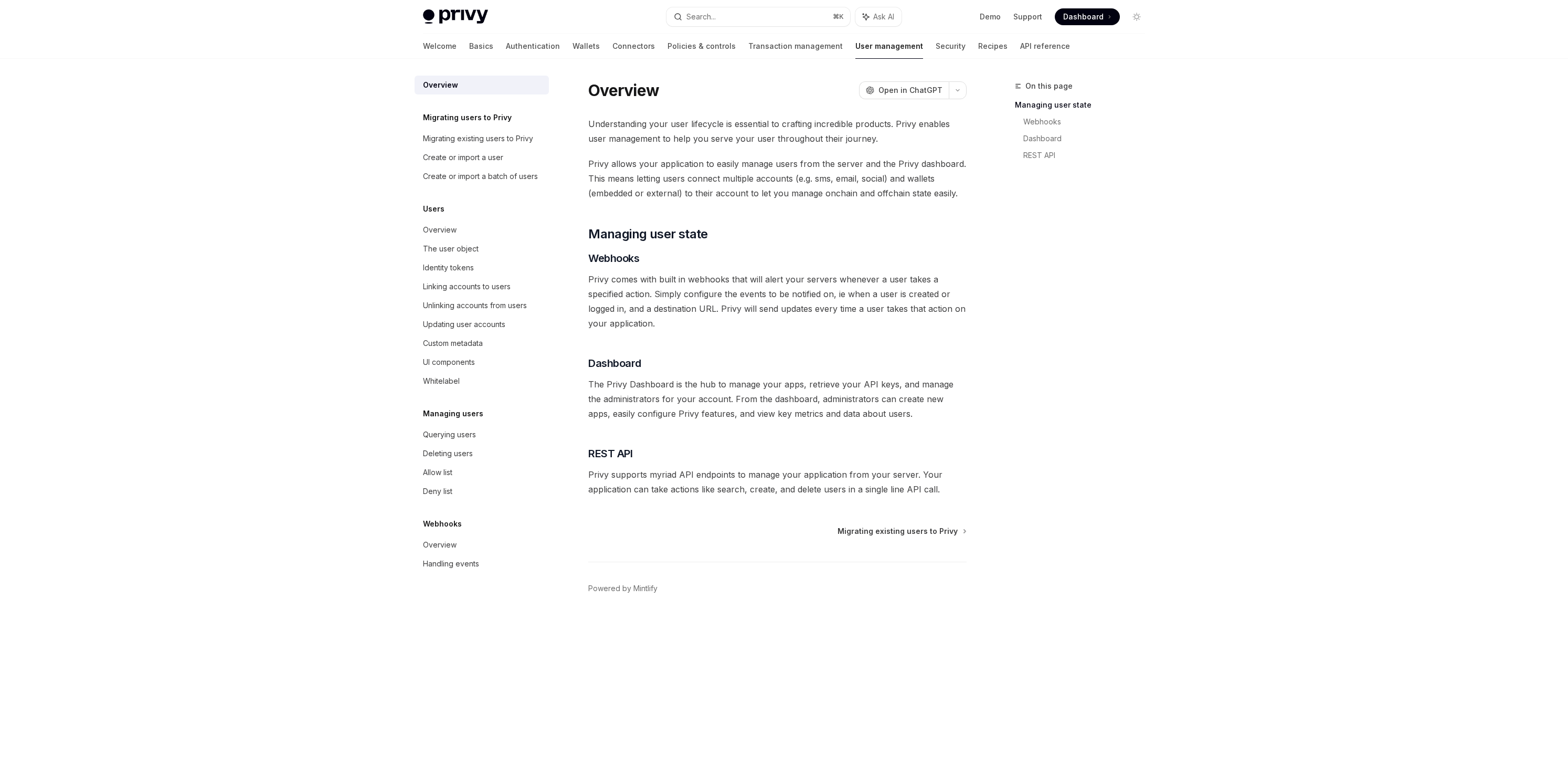
click at [480, 121] on h5 "Migrating users to Privy" at bounding box center [467, 117] width 89 height 13
click at [464, 145] on link "Migrating existing users to Privy" at bounding box center [481, 138] width 134 height 19
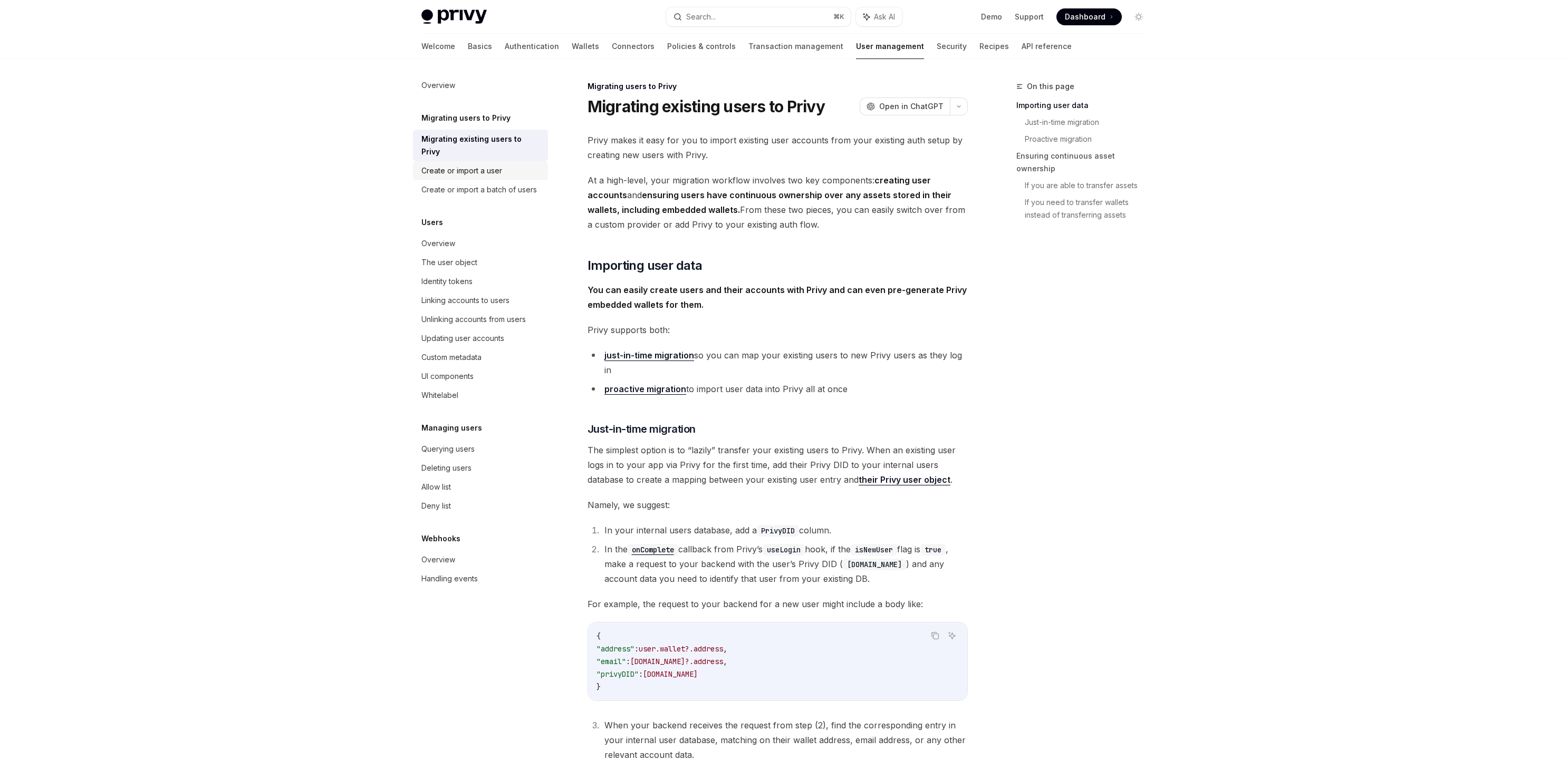
click at [461, 165] on div "Create or import a user" at bounding box center [461, 171] width 80 height 13
type textarea "*"
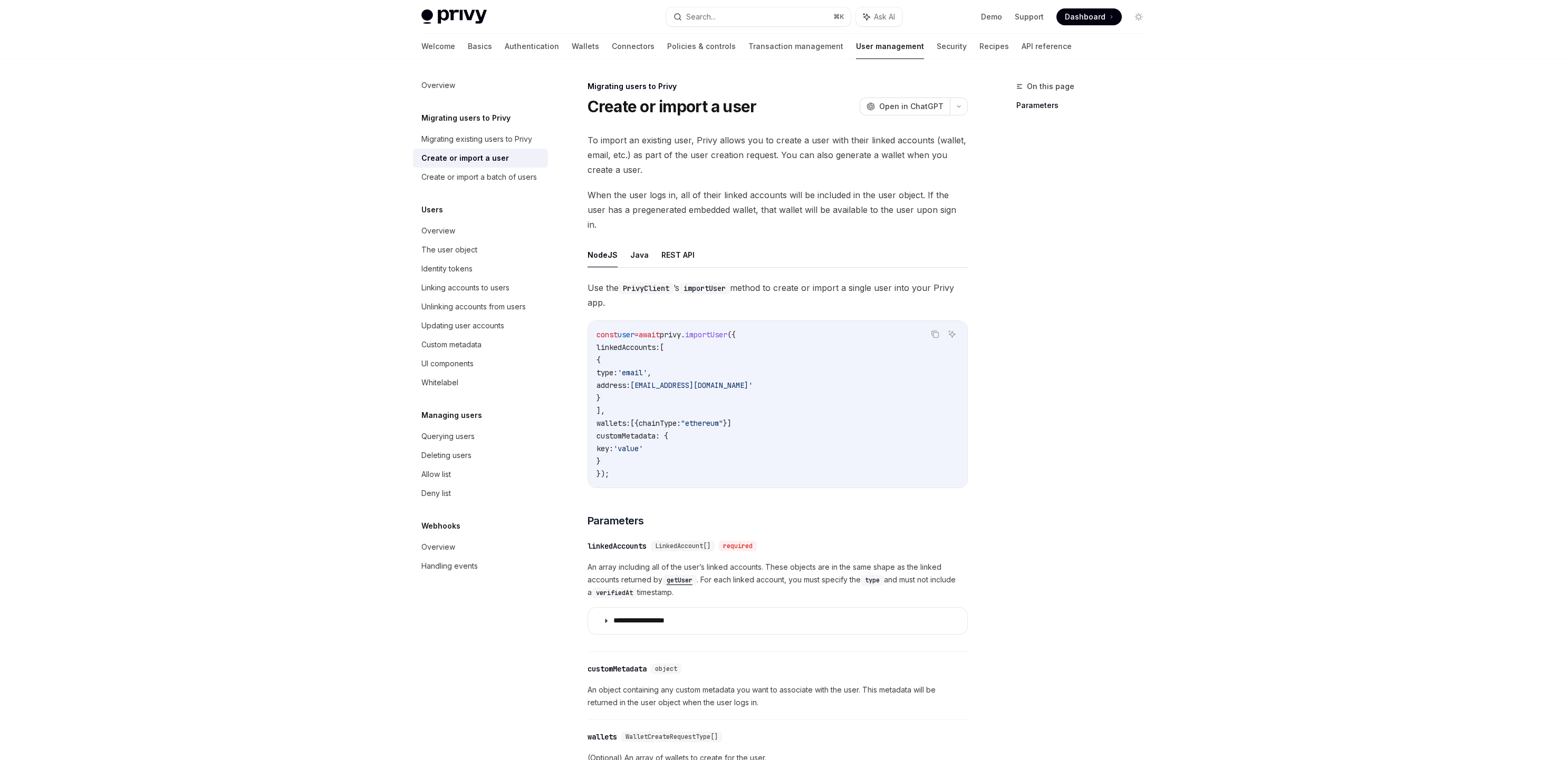
click at [982, 19] on div "Demo Support Dashboard Dashboard" at bounding box center [1028, 16] width 236 height 17
click at [995, 14] on link "Demo" at bounding box center [991, 17] width 21 height 10
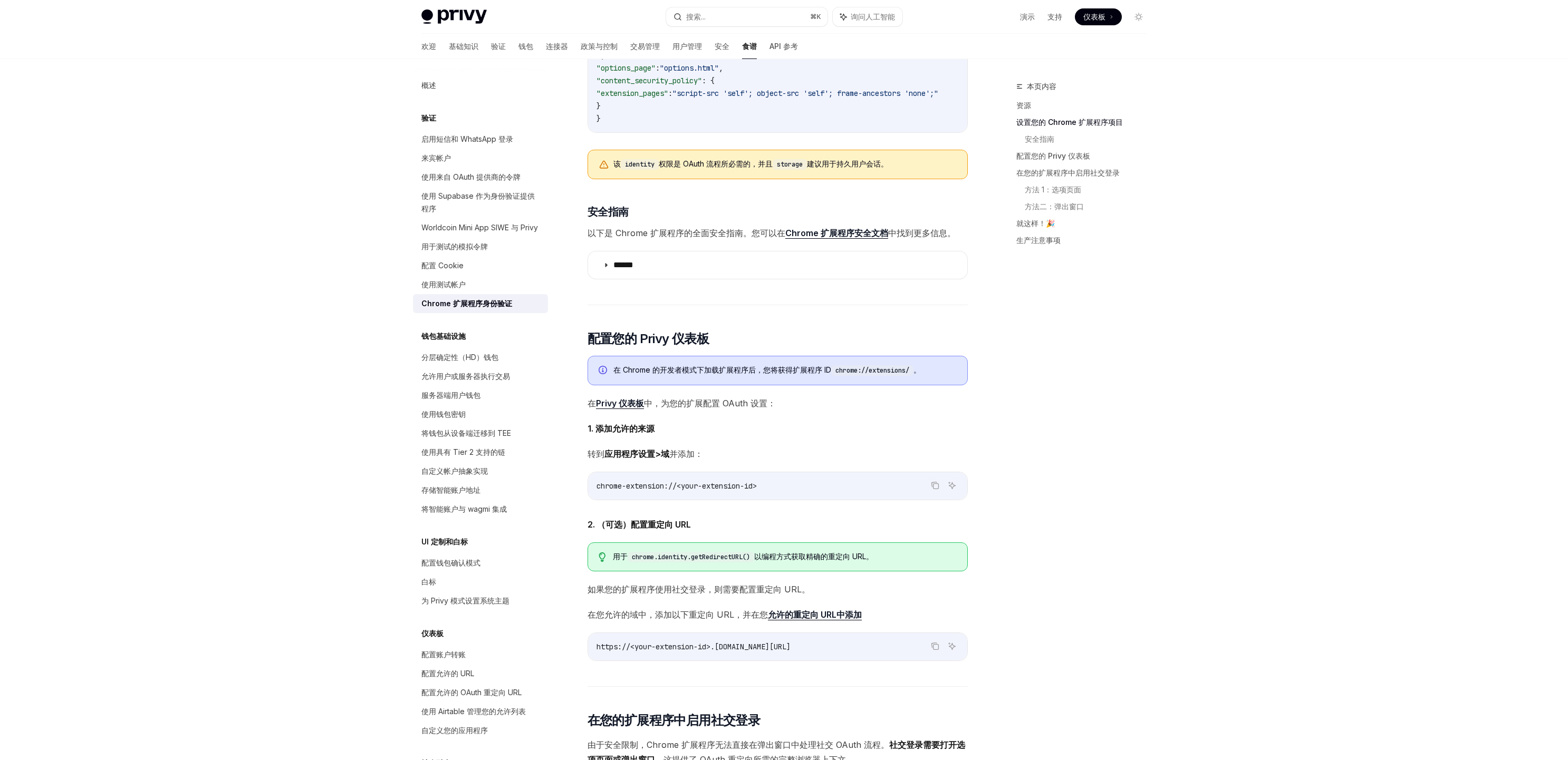
scroll to position [846, 0]
